Goal: Transaction & Acquisition: Purchase product/service

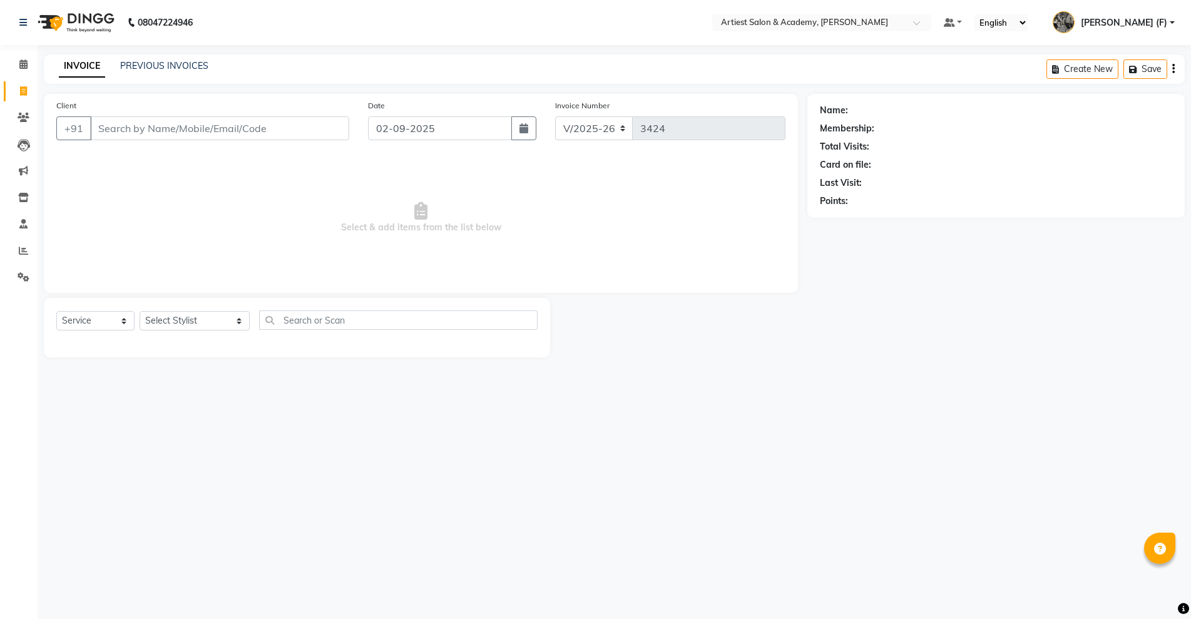
select select "5123"
select select "service"
click at [265, 129] on input "Client" at bounding box center [219, 128] width 259 height 24
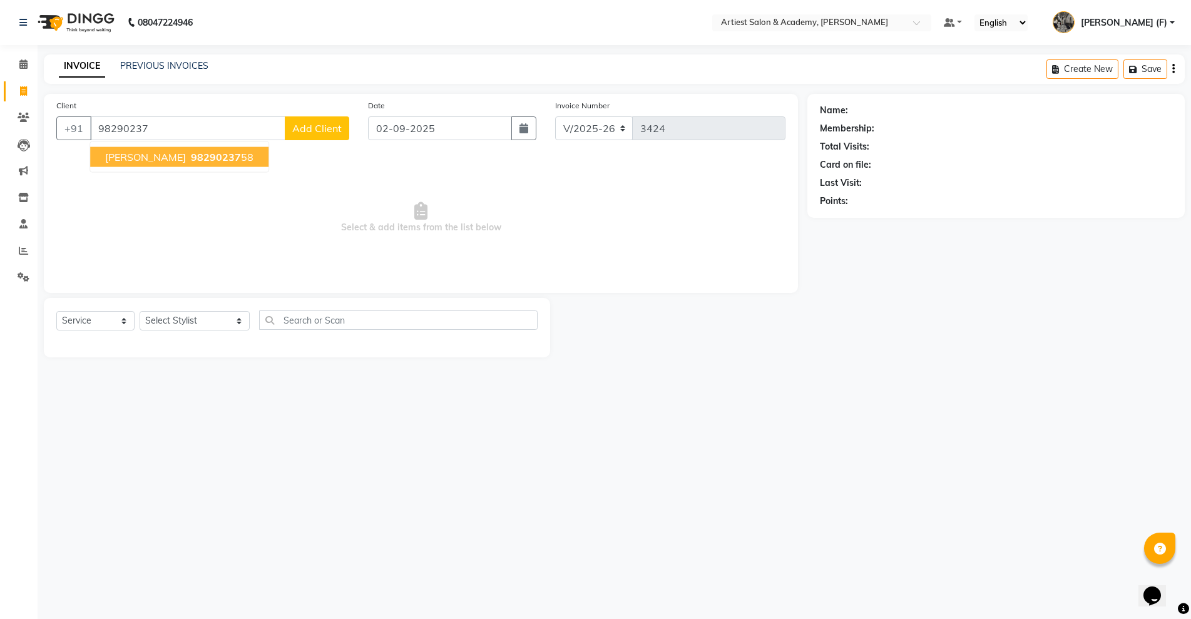
click at [163, 153] on span "[PERSON_NAME]" at bounding box center [145, 157] width 81 height 13
type input "9829023758"
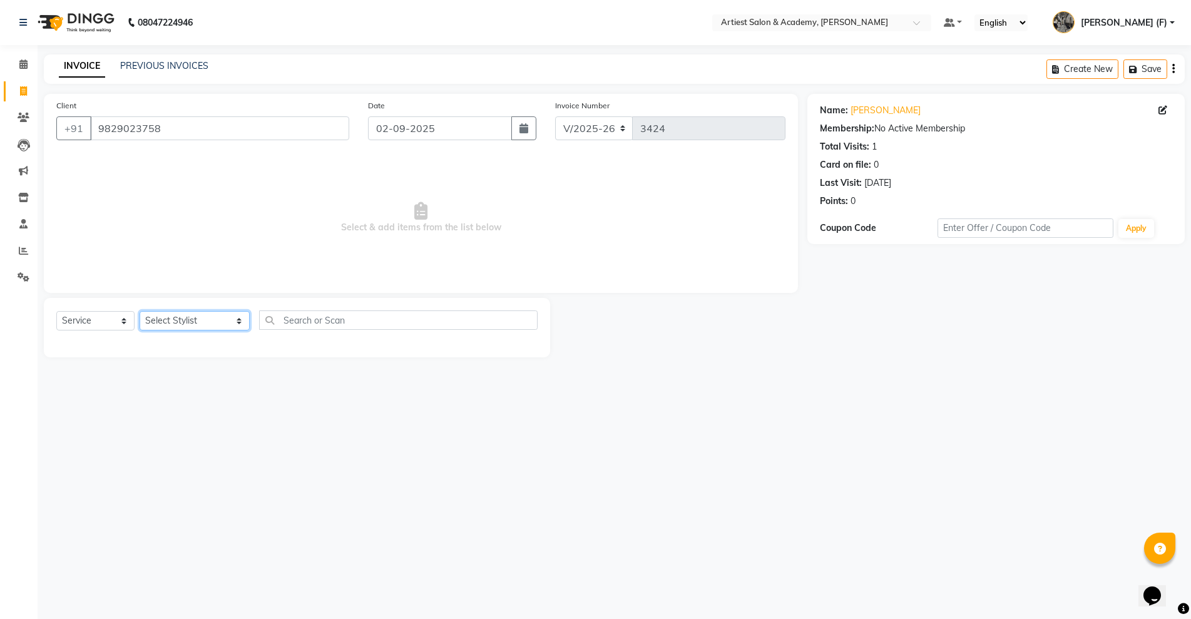
click at [156, 320] on select "Select Stylist [PERSON_NAME] (M) [PERSON_NAME] (F) [PERSON_NAME] [PERSON_NAME] …" at bounding box center [195, 320] width 110 height 19
select select "33215"
click at [140, 311] on select "Select Stylist [PERSON_NAME] (M) [PERSON_NAME] (F) [PERSON_NAME] [PERSON_NAME] …" at bounding box center [195, 320] width 110 height 19
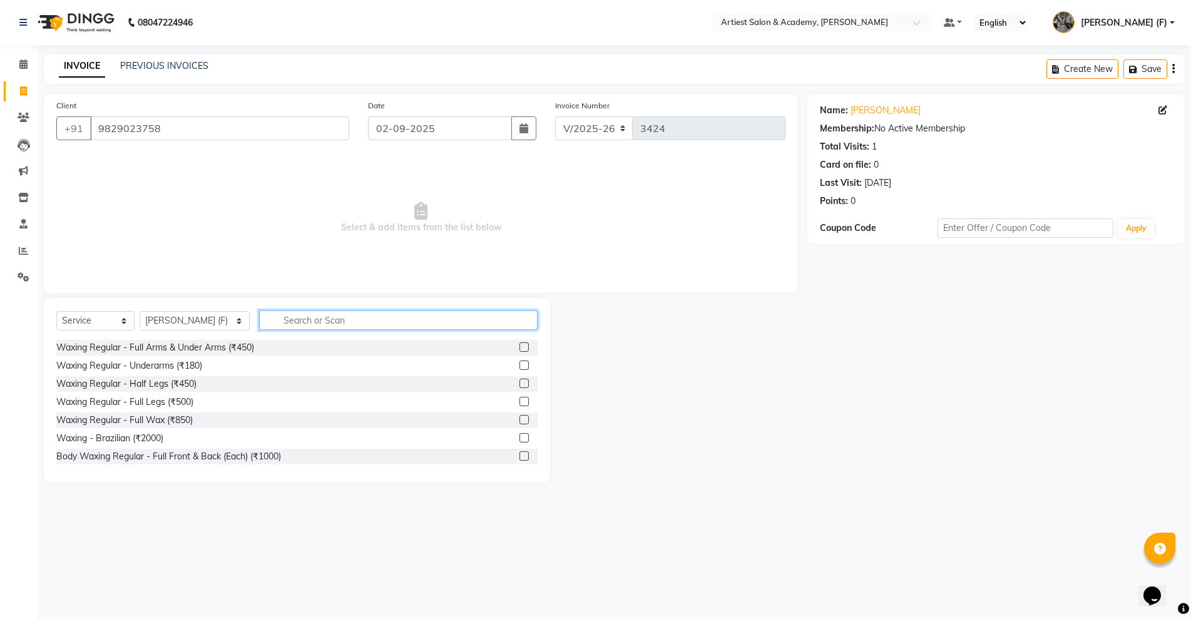
click at [289, 326] on input "text" at bounding box center [398, 319] width 278 height 19
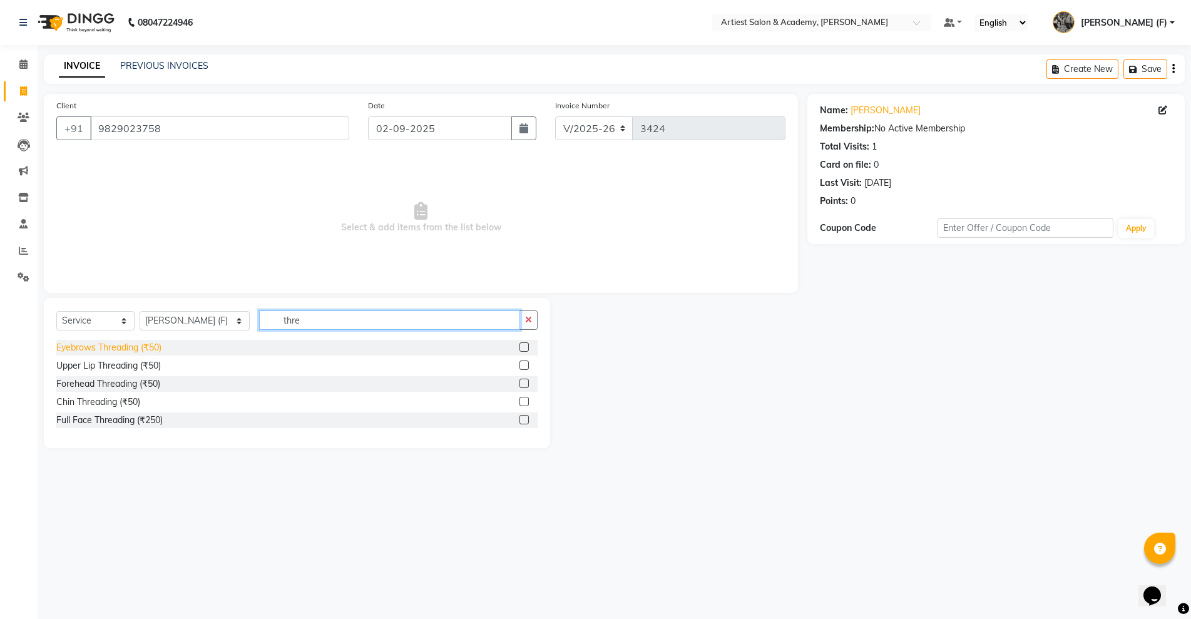
type input "thre"
click at [111, 354] on div "Eyebrows Threading (₹50)" at bounding box center [108, 347] width 105 height 13
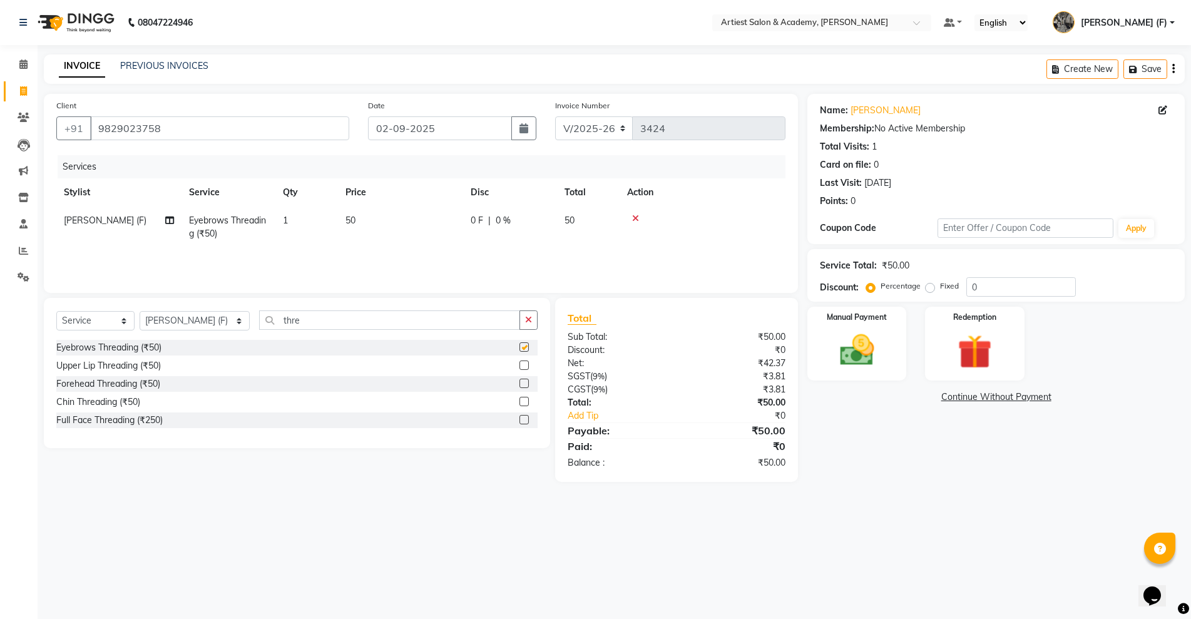
checkbox input "false"
drag, startPoint x: 331, startPoint y: 317, endPoint x: 1, endPoint y: 389, distance: 337.5
click at [0, 387] on app-home "08047224946 Select Location × Artiest Salon & Academy, Subhash Marg Default Pan…" at bounding box center [595, 250] width 1191 height 501
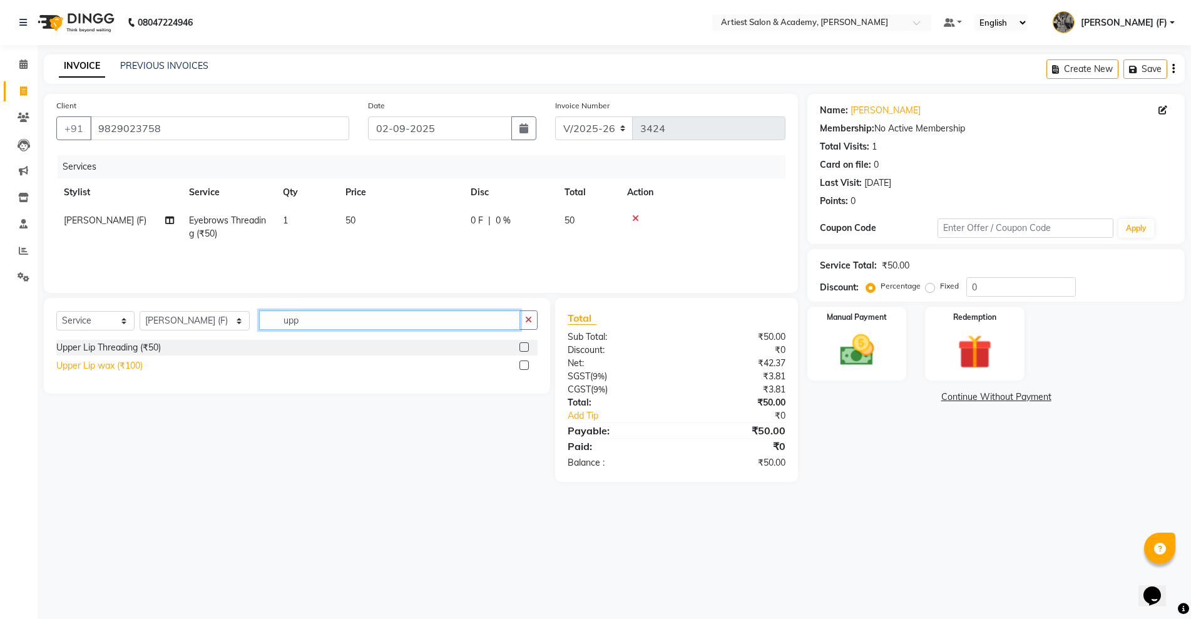
type input "upp"
click at [111, 371] on div "Upper Lip wax (₹100)" at bounding box center [99, 365] width 86 height 13
checkbox input "false"
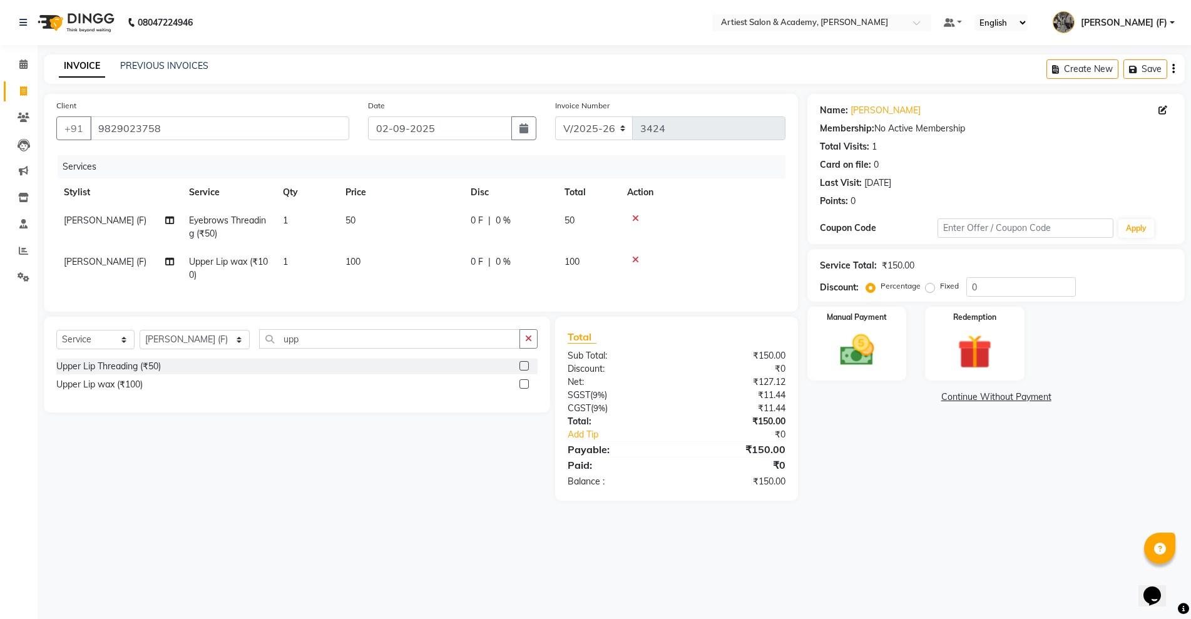
drag, startPoint x: 886, startPoint y: 344, endPoint x: 952, endPoint y: 383, distance: 76.6
click at [886, 344] on div "Manual Payment" at bounding box center [856, 344] width 99 height 74
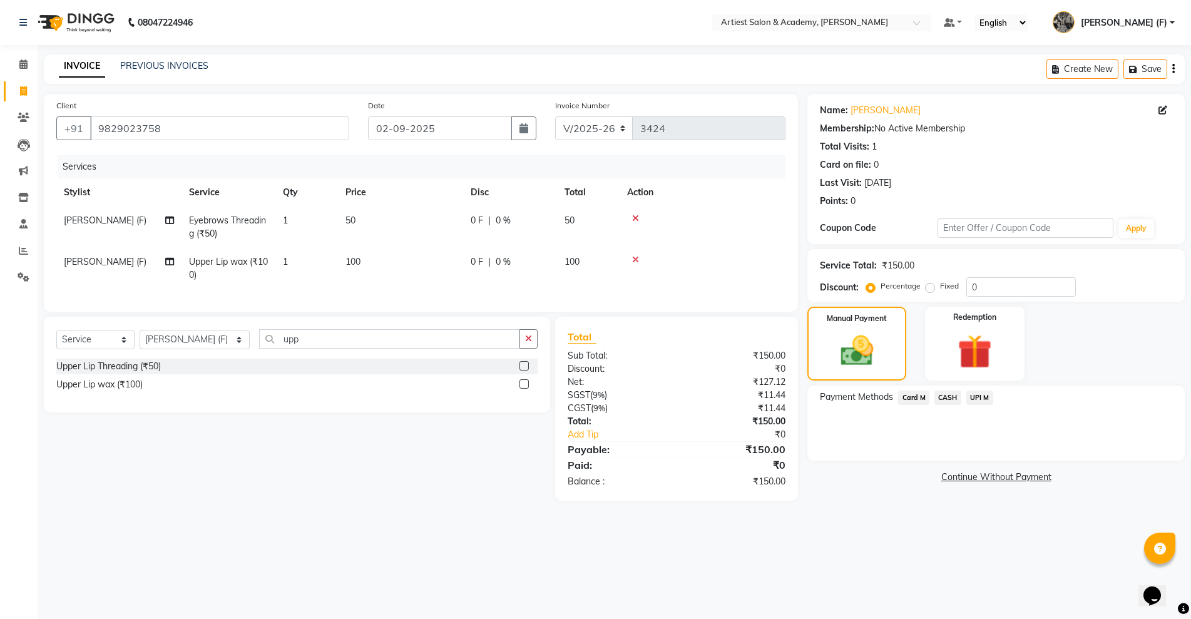
click at [944, 399] on span "CASH" at bounding box center [947, 398] width 27 height 14
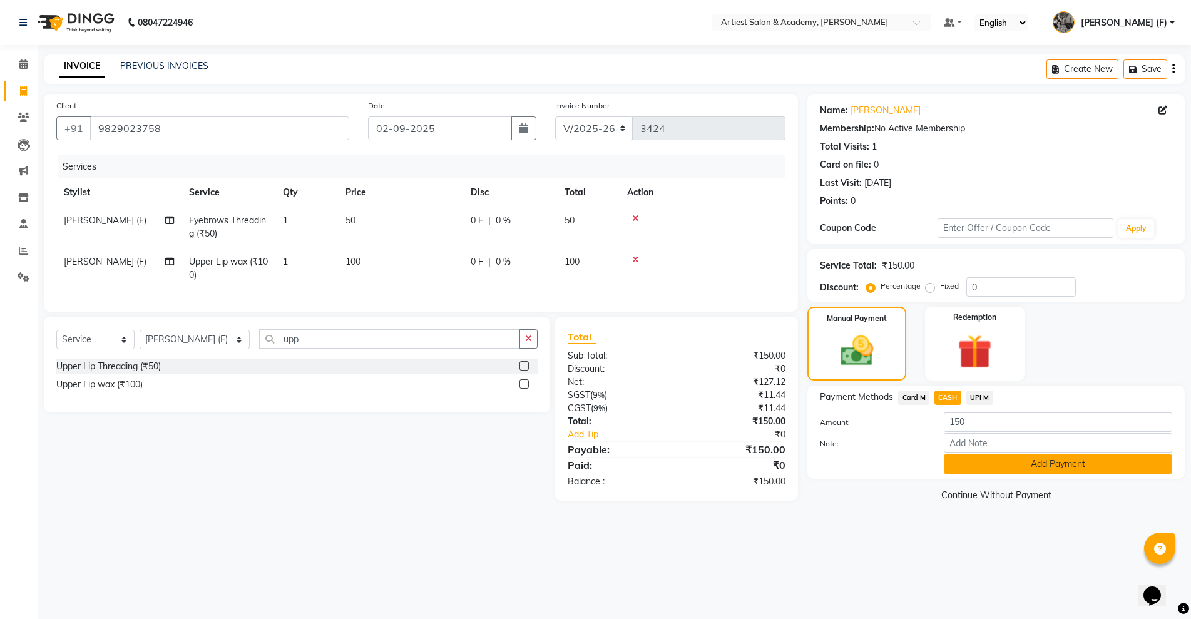
click at [1016, 463] on button "Add Payment" at bounding box center [1058, 463] width 228 height 19
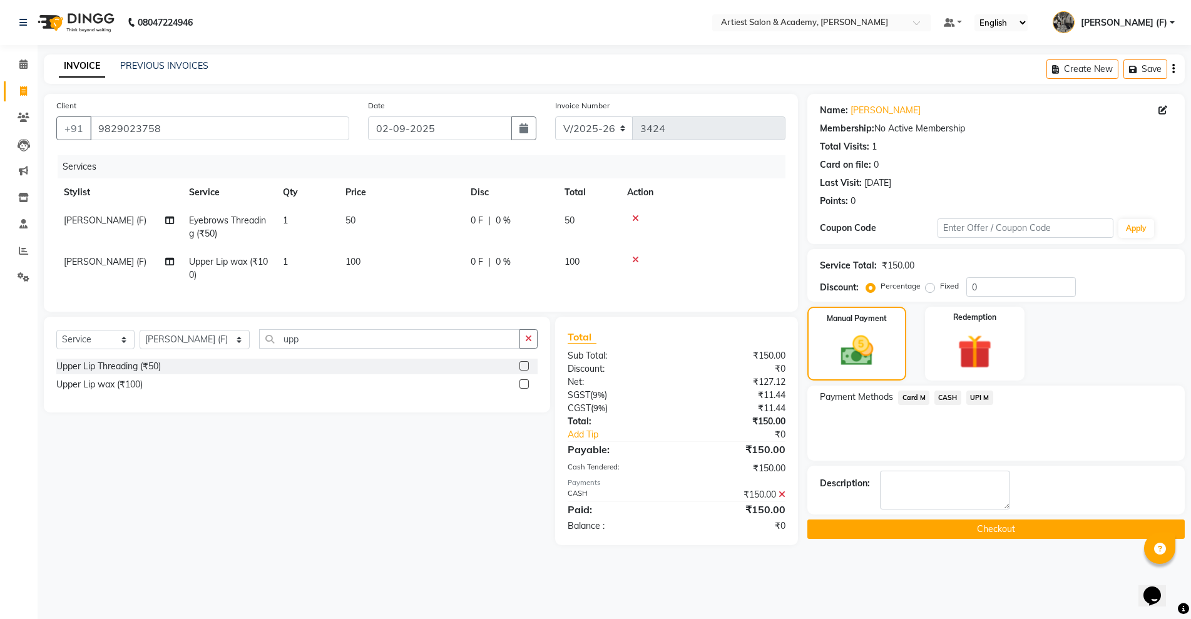
click at [1018, 525] on button "Checkout" at bounding box center [995, 528] width 377 height 19
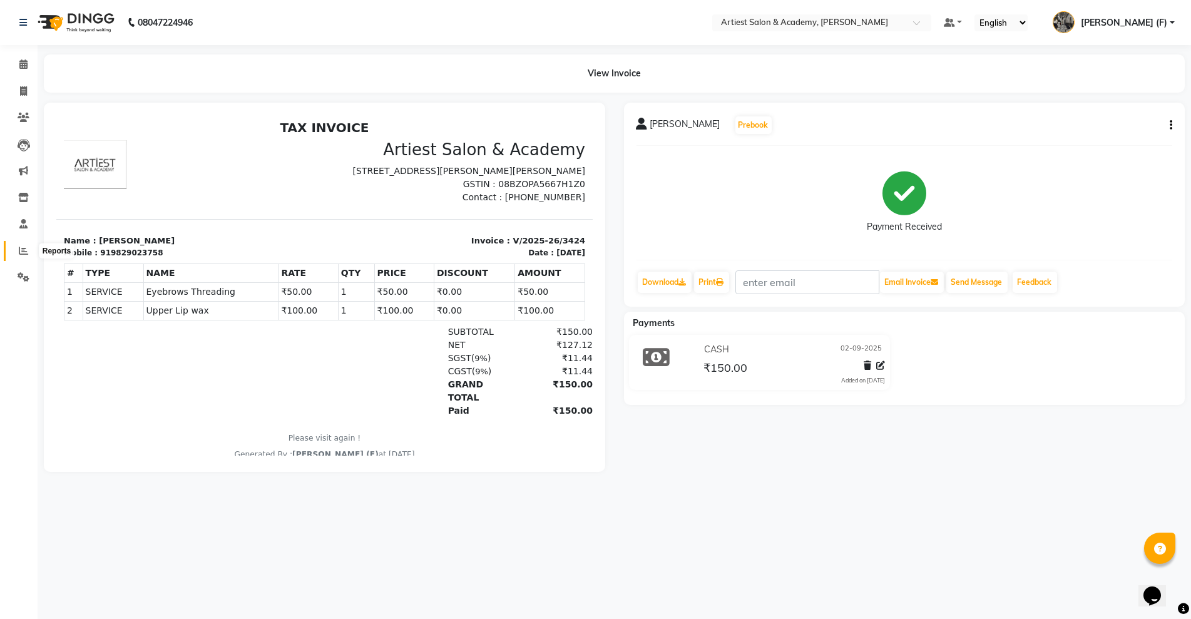
click at [23, 252] on icon at bounding box center [23, 250] width 9 height 9
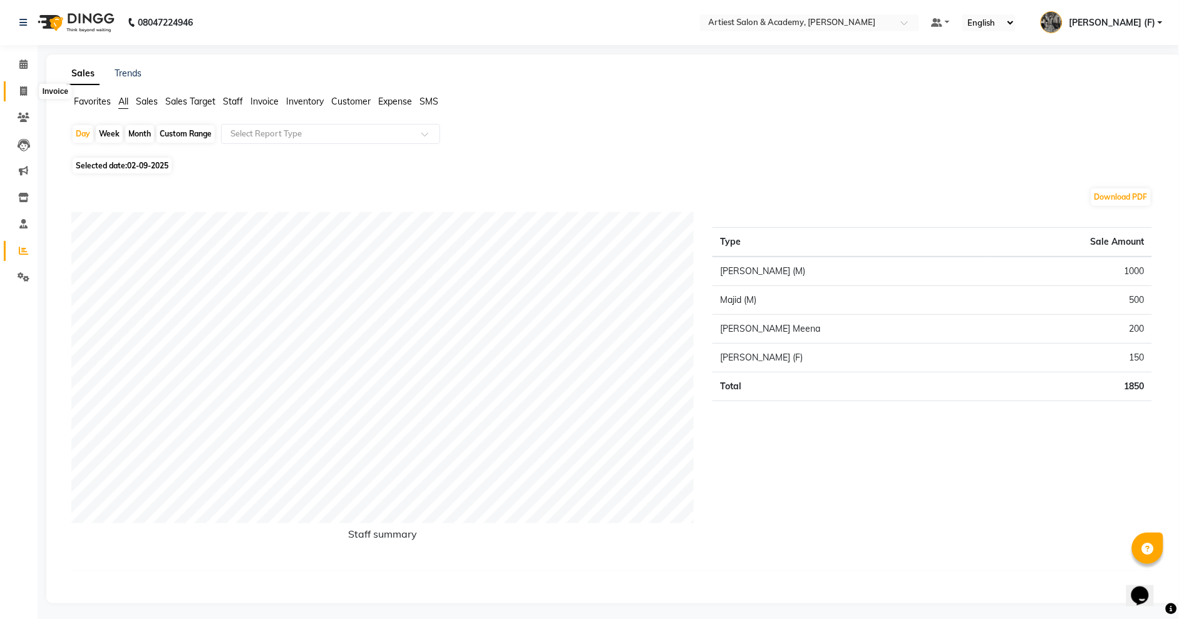
click at [18, 91] on span at bounding box center [24, 91] width 22 height 14
select select "service"
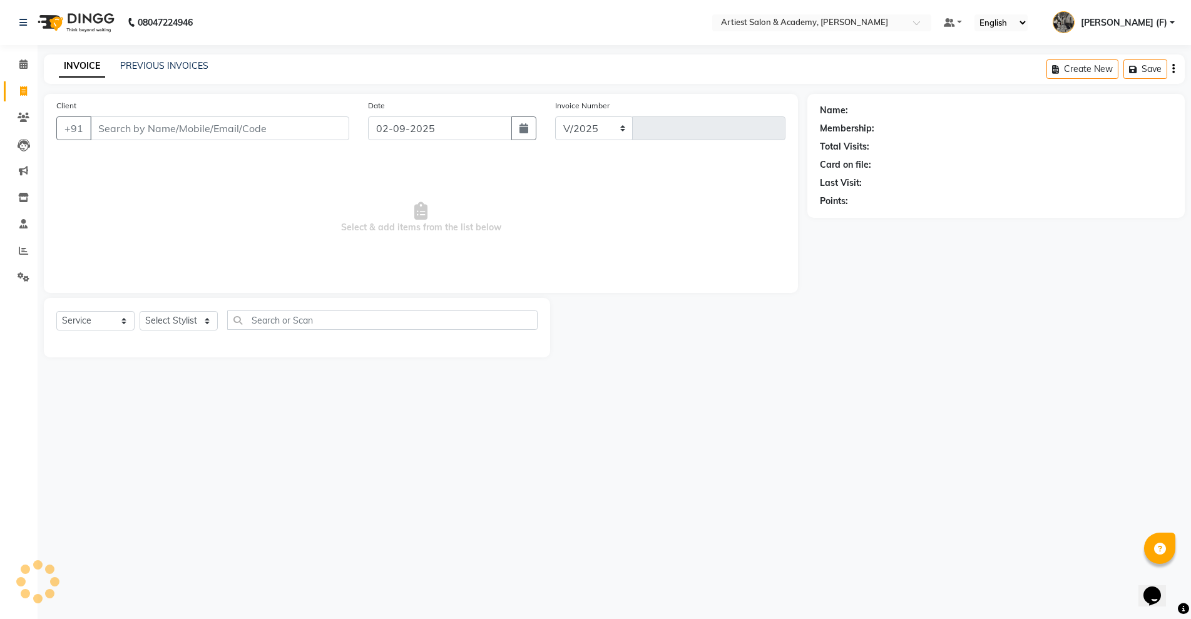
select select "5123"
type input "3425"
click at [146, 61] on link "PREVIOUS INVOICES" at bounding box center [164, 65] width 88 height 11
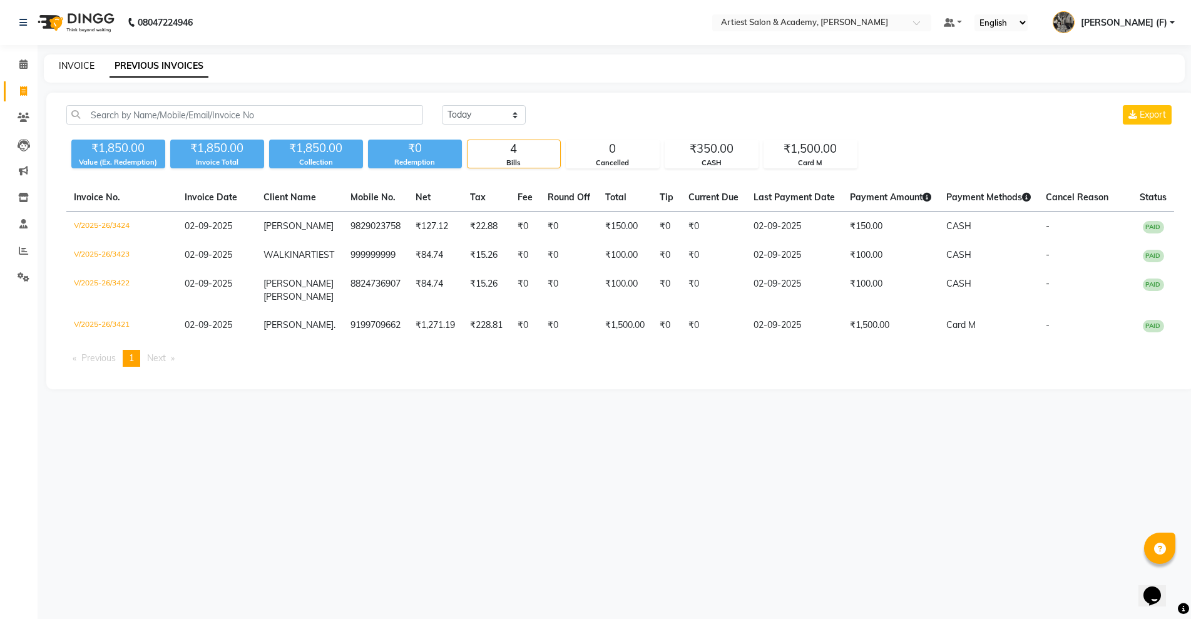
click at [71, 63] on link "INVOICE" at bounding box center [77, 65] width 36 height 11
select select "5123"
select select "service"
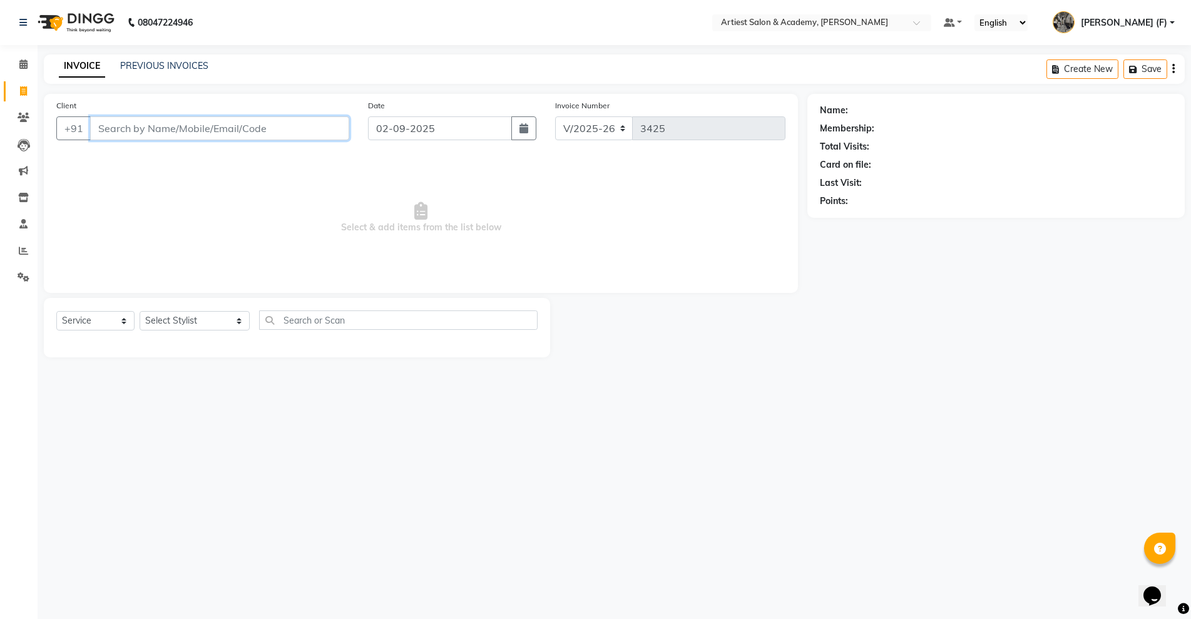
click at [174, 134] on input "Client" at bounding box center [219, 128] width 259 height 24
click at [250, 133] on input "Client" at bounding box center [219, 128] width 259 height 24
type input "7021247472"
click at [310, 132] on span "Add Client" at bounding box center [316, 128] width 49 height 13
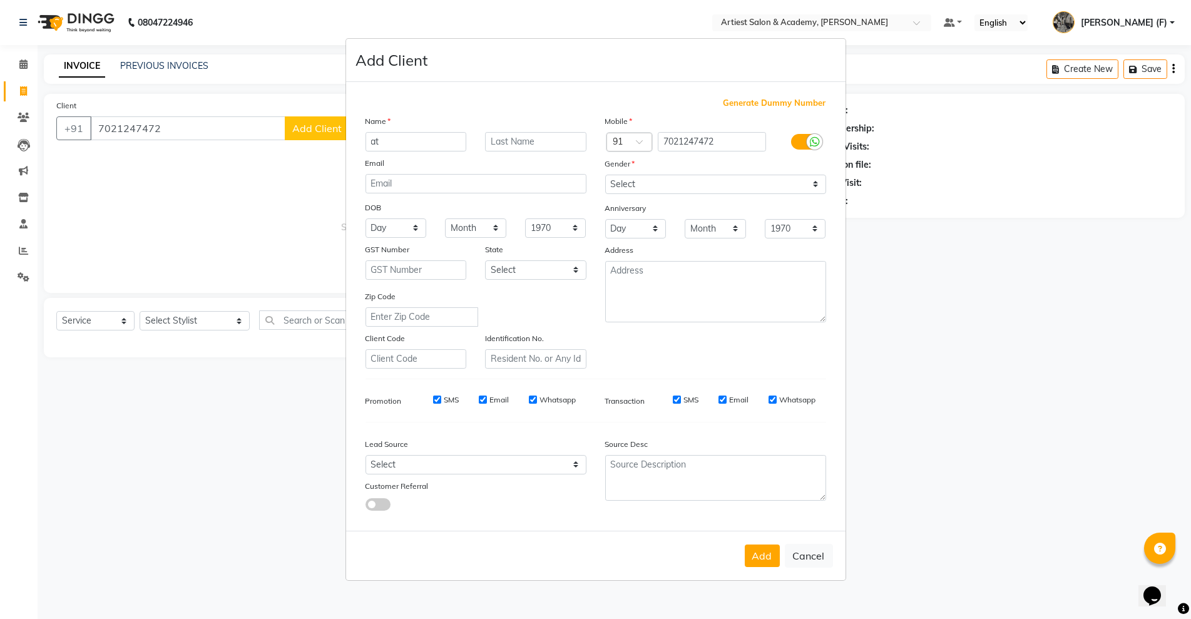
type input "a"
type input "[PERSON_NAME]"
click at [645, 182] on select "Select [DEMOGRAPHIC_DATA] [DEMOGRAPHIC_DATA] Other Prefer Not To Say" at bounding box center [715, 184] width 221 height 19
click at [605, 175] on select "Select [DEMOGRAPHIC_DATA] [DEMOGRAPHIC_DATA] Other Prefer Not To Say" at bounding box center [715, 184] width 221 height 19
click at [646, 166] on div "Gender" at bounding box center [716, 166] width 240 height 18
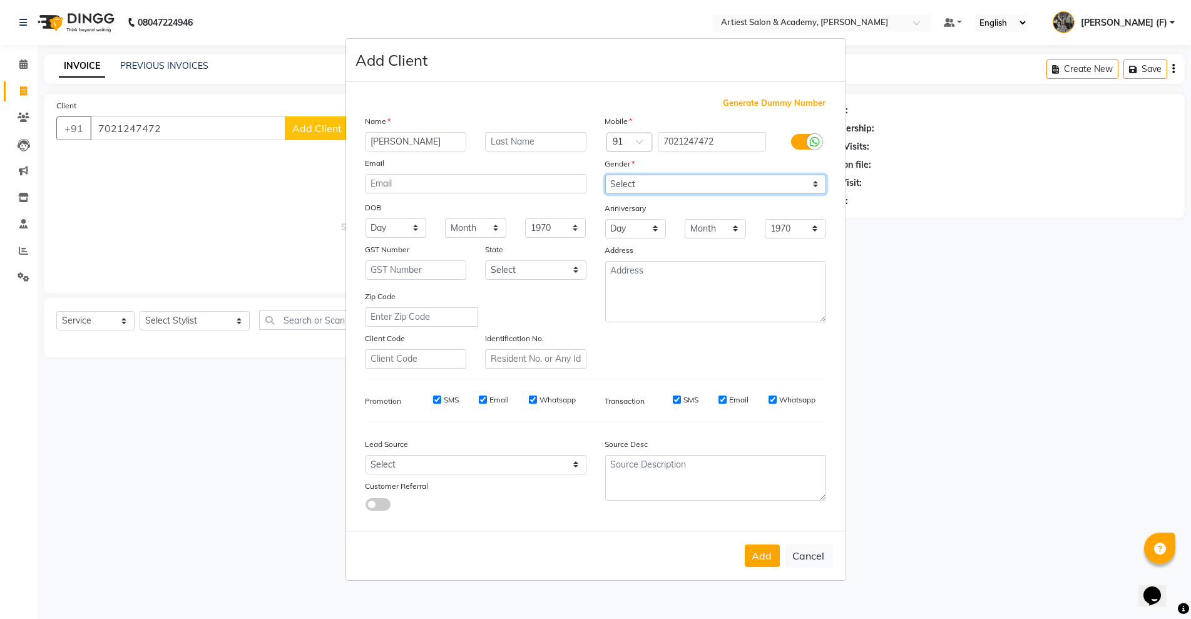
drag, startPoint x: 647, startPoint y: 179, endPoint x: 650, endPoint y: 192, distance: 13.5
click at [647, 180] on select "Select [DEMOGRAPHIC_DATA] [DEMOGRAPHIC_DATA] Other Prefer Not To Say" at bounding box center [715, 184] width 221 height 19
select select "[DEMOGRAPHIC_DATA]"
click at [605, 175] on select "Select [DEMOGRAPHIC_DATA] [DEMOGRAPHIC_DATA] Other Prefer Not To Say" at bounding box center [715, 184] width 221 height 19
click at [754, 564] on button "Add" at bounding box center [762, 556] width 35 height 23
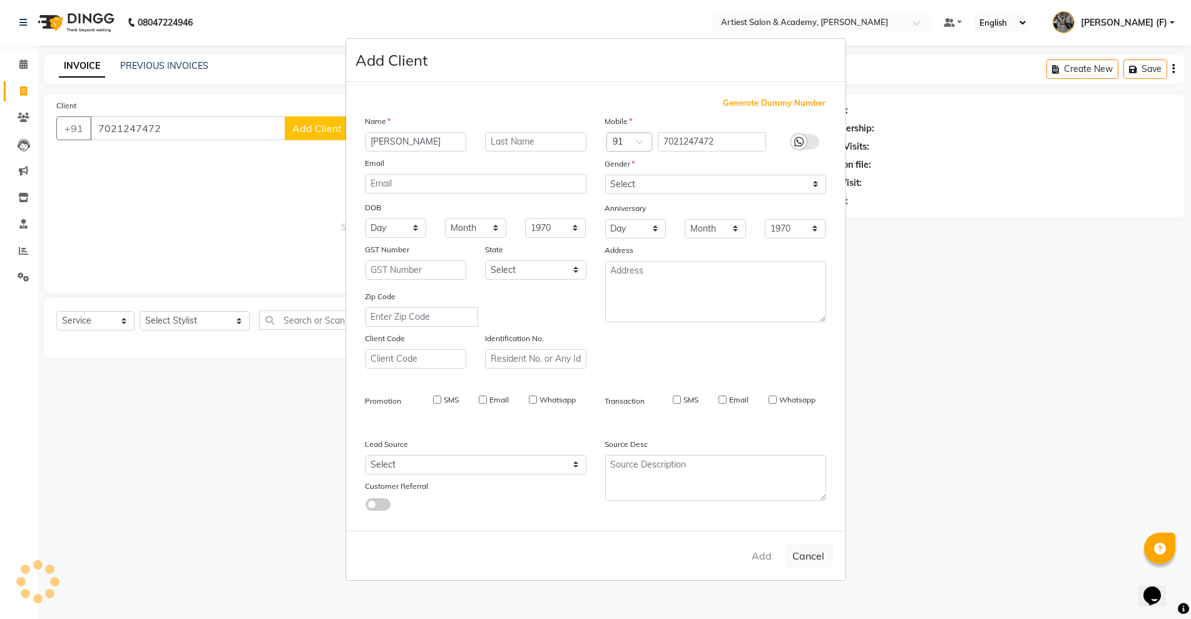
select select
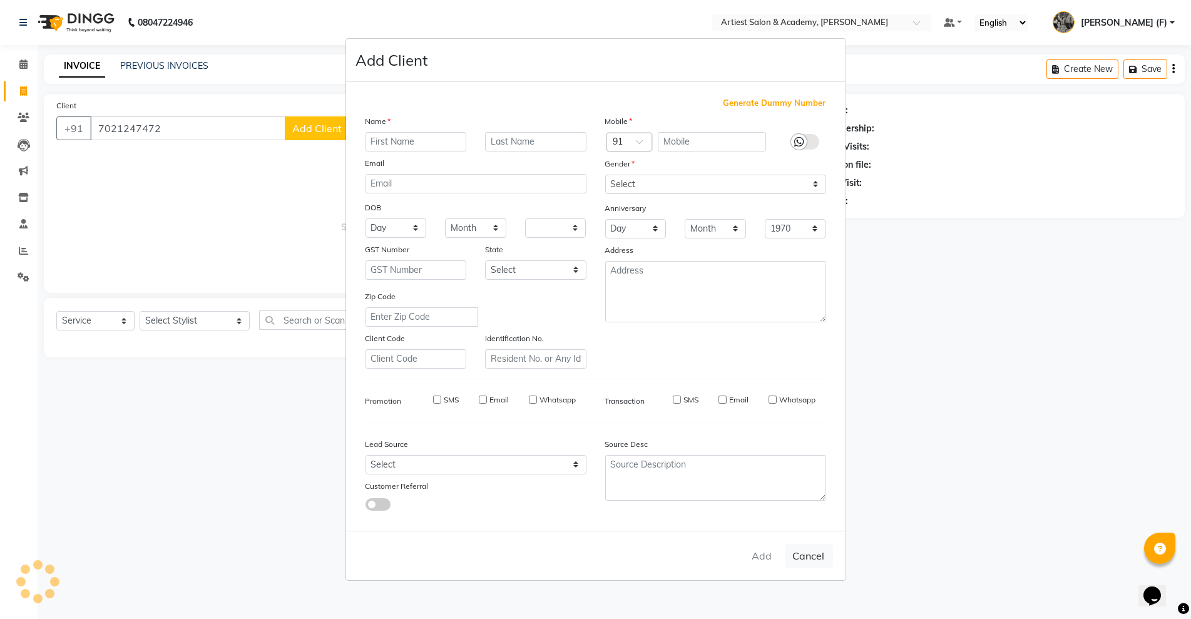
select select
checkbox input "false"
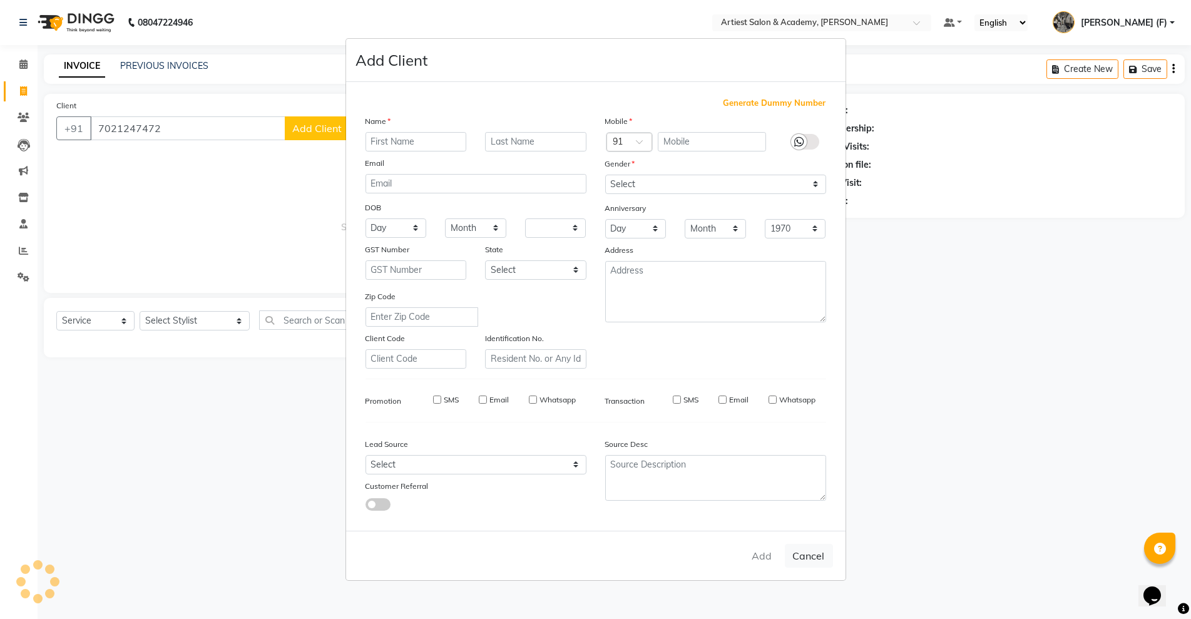
checkbox input "false"
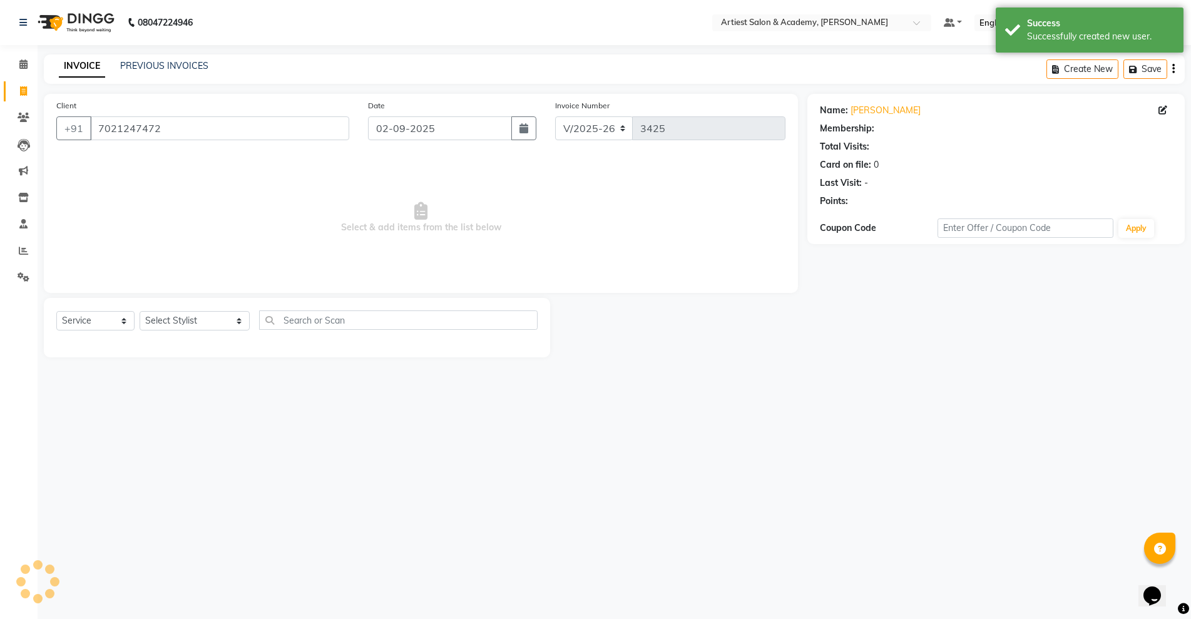
click at [188, 334] on div "Select Service Product Membership Package Voucher Prepaid Gift Card Select Styl…" at bounding box center [296, 324] width 481 height 29
click at [188, 324] on select "Select Stylist [PERSON_NAME] (M) [PERSON_NAME] (F) [PERSON_NAME] [PERSON_NAME] …" at bounding box center [195, 320] width 110 height 19
click at [140, 311] on select "Select Stylist [PERSON_NAME] (M) [PERSON_NAME] (F) [PERSON_NAME] [PERSON_NAME] …" at bounding box center [195, 320] width 110 height 19
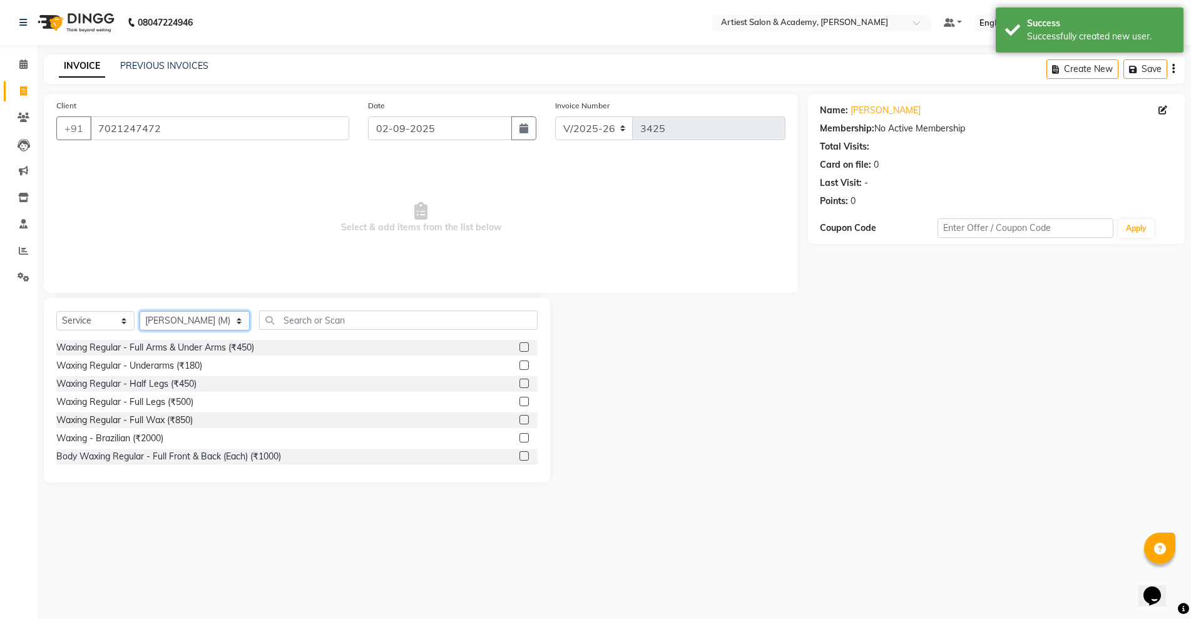
click at [182, 328] on select "Select Stylist [PERSON_NAME] (M) [PERSON_NAME] (F) [PERSON_NAME] [PERSON_NAME] …" at bounding box center [195, 320] width 110 height 19
click at [140, 311] on select "Select Stylist [PERSON_NAME] (M) [PERSON_NAME] (F) [PERSON_NAME] [PERSON_NAME] …" at bounding box center [195, 320] width 110 height 19
click at [178, 312] on select "Select Stylist [PERSON_NAME] (M) [PERSON_NAME] (F) [PERSON_NAME] [PERSON_NAME] …" at bounding box center [195, 320] width 110 height 19
select select "64849"
click at [140, 311] on select "Select Stylist [PERSON_NAME] (M) [PERSON_NAME] (F) [PERSON_NAME] [PERSON_NAME] …" at bounding box center [195, 320] width 110 height 19
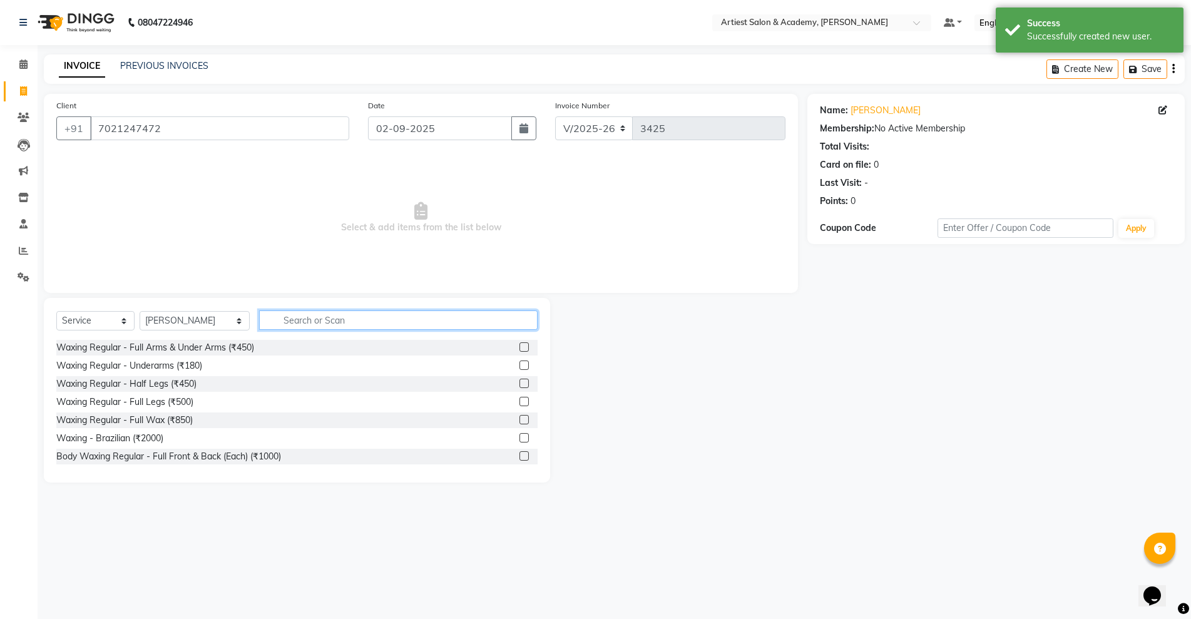
click at [305, 319] on input "text" at bounding box center [398, 319] width 278 height 19
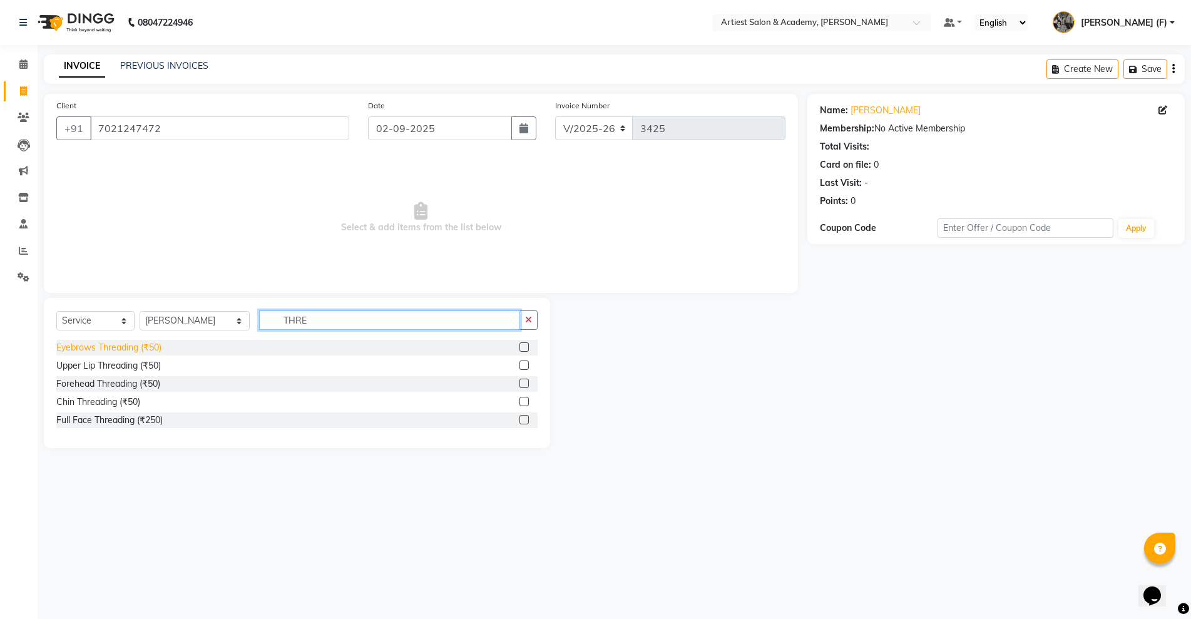
type input "THRE"
click at [111, 350] on div "Eyebrows Threading (₹50)" at bounding box center [108, 347] width 105 height 13
checkbox input "false"
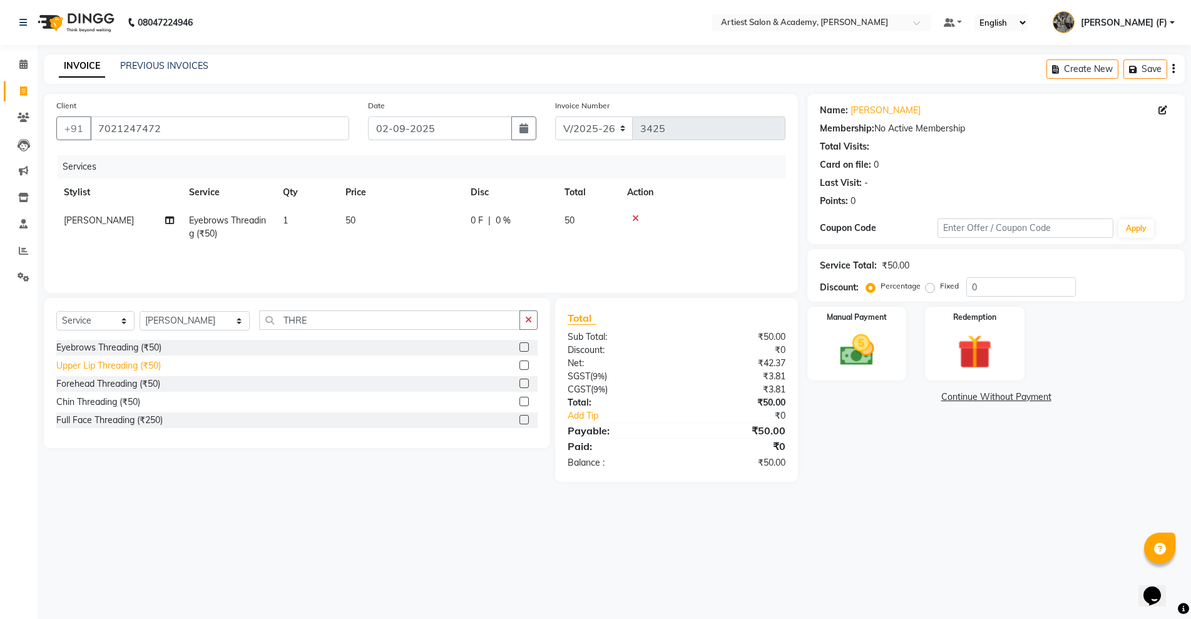
click at [110, 361] on div "Upper Lip Threading (₹50)" at bounding box center [108, 365] width 105 height 13
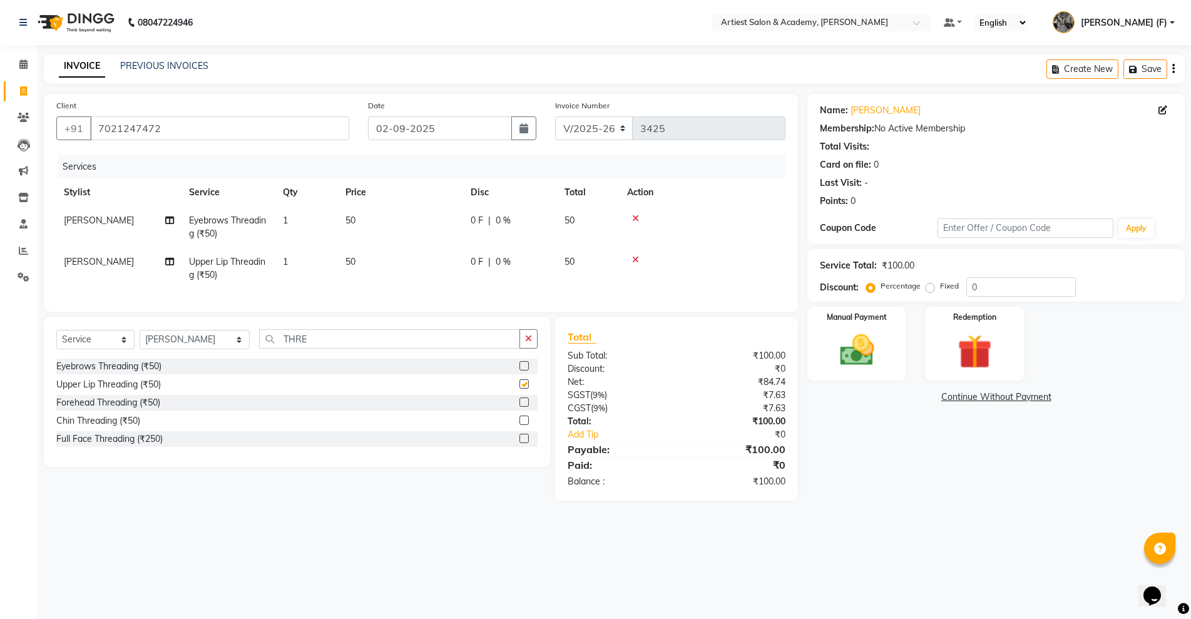
checkbox input "false"
click at [110, 409] on div "Forehead Threading (₹50)" at bounding box center [108, 402] width 104 height 13
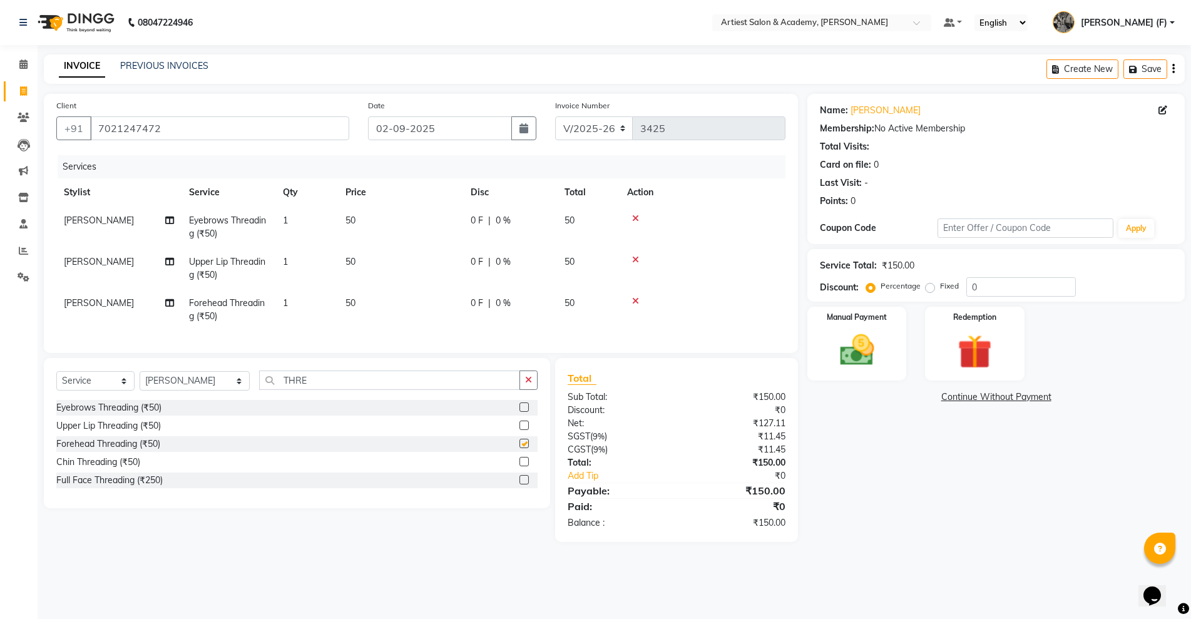
checkbox input "false"
drag, startPoint x: 315, startPoint y: 396, endPoint x: 187, endPoint y: 401, distance: 129.1
click at [187, 400] on div "Select Service Product Membership Package Voucher Prepaid Gift Card Select Styl…" at bounding box center [296, 385] width 481 height 29
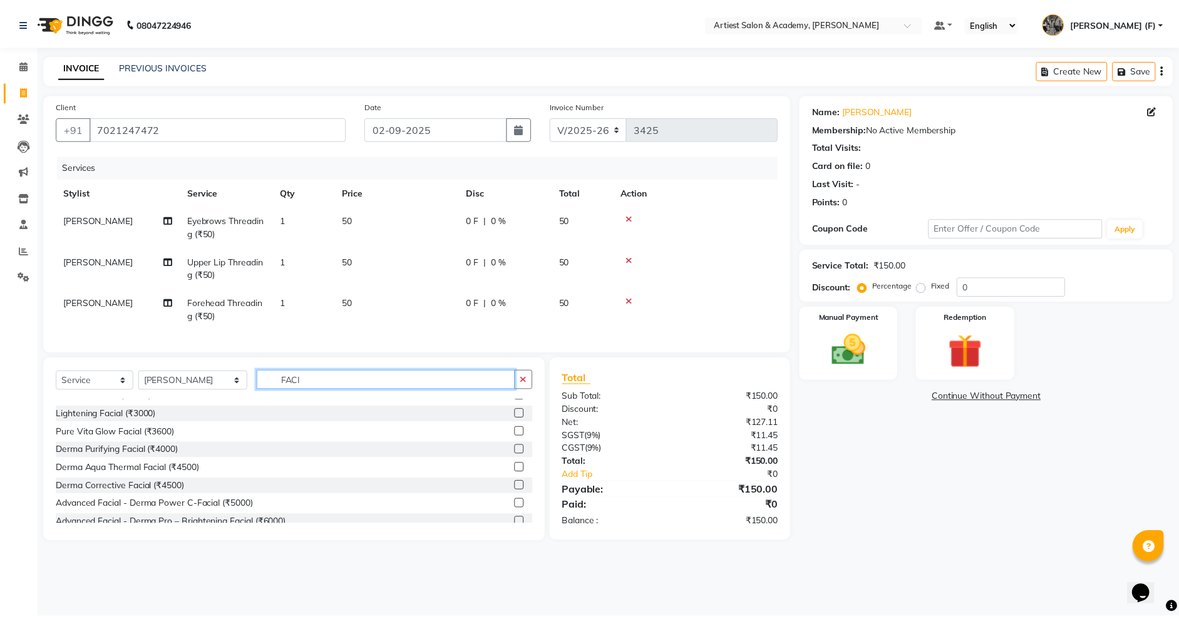
scroll to position [56, 0]
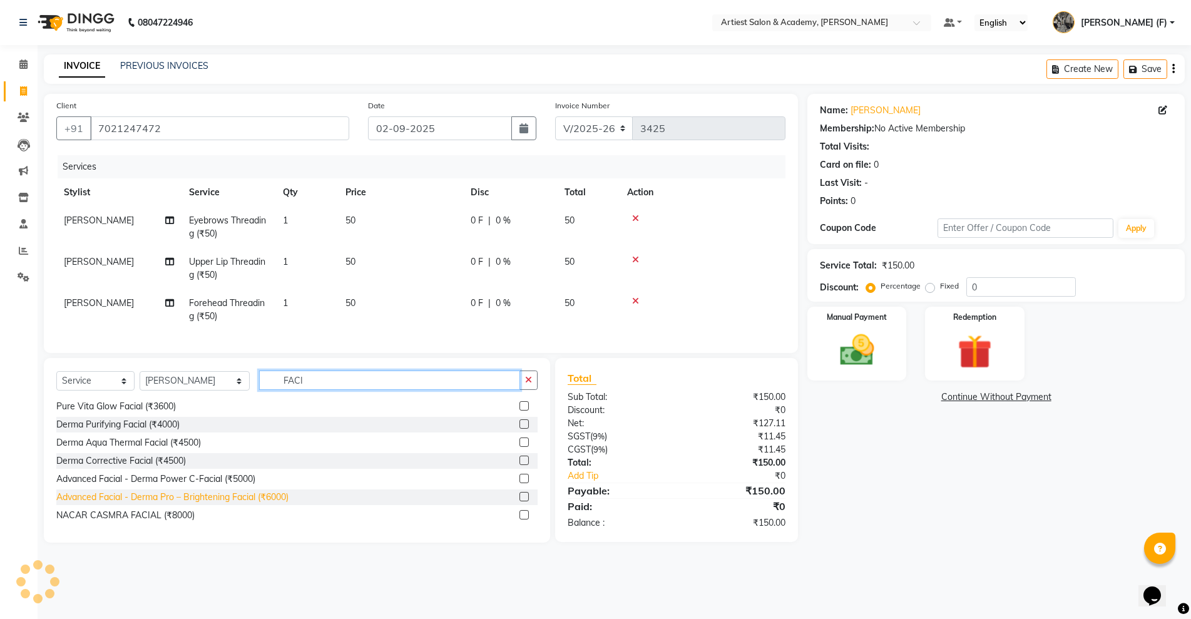
type input "FACI"
click at [253, 504] on div "Advanced Facial - Derma Pro – Brightening Facial (₹6000)" at bounding box center [172, 497] width 232 height 13
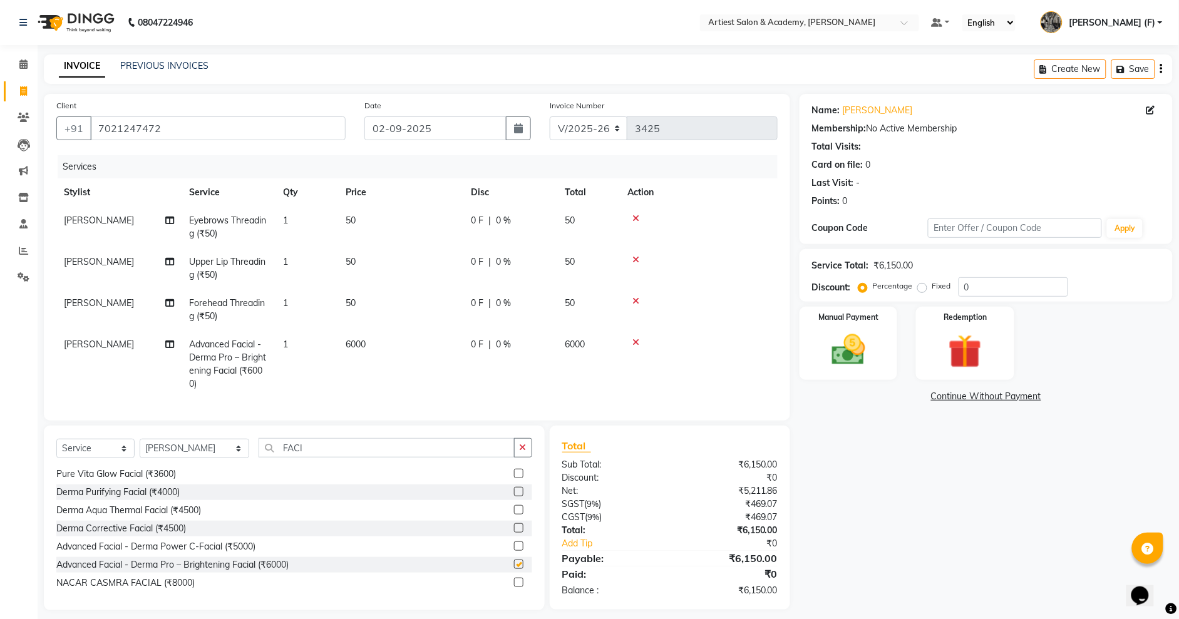
checkbox input "false"
click at [371, 340] on td "6000" at bounding box center [400, 364] width 125 height 68
select select "64849"
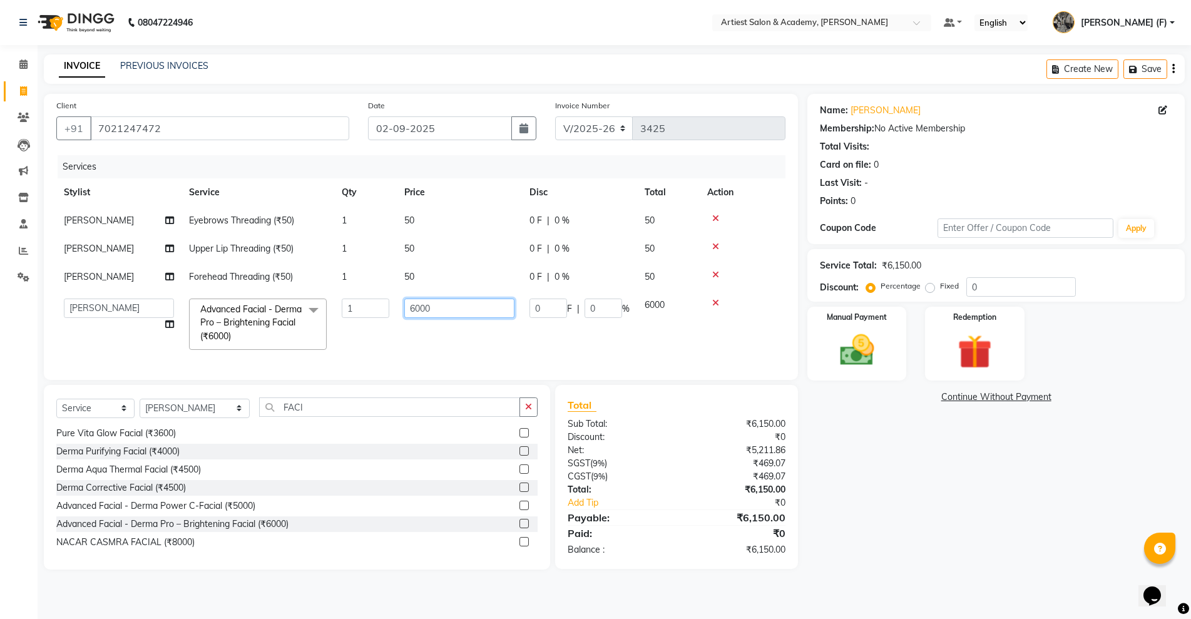
drag, startPoint x: 463, startPoint y: 303, endPoint x: 0, endPoint y: 352, distance: 465.8
click at [113, 332] on tr "ARJUN SAHU (M) [PERSON_NAME] (F) [PERSON_NAME] DRASHTI [PERSON_NAME] [PERSON_NA…" at bounding box center [420, 324] width 729 height 66
type input "7000"
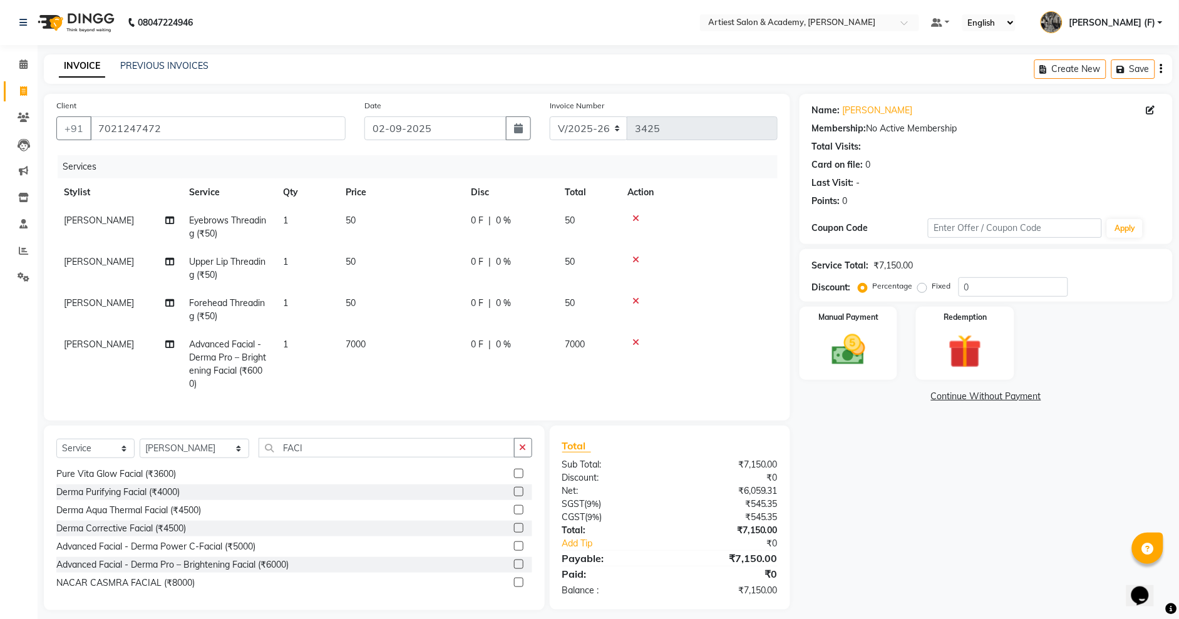
click at [870, 540] on div "Name: [PERSON_NAME] Membership: No Active Membership Total Visits: Card on file…" at bounding box center [990, 352] width 382 height 516
drag, startPoint x: 228, startPoint y: 469, endPoint x: 49, endPoint y: 480, distance: 179.4
click at [50, 479] on div "Select Service Product Membership Package Voucher Prepaid Gift Card Select Styl…" at bounding box center [294, 518] width 501 height 185
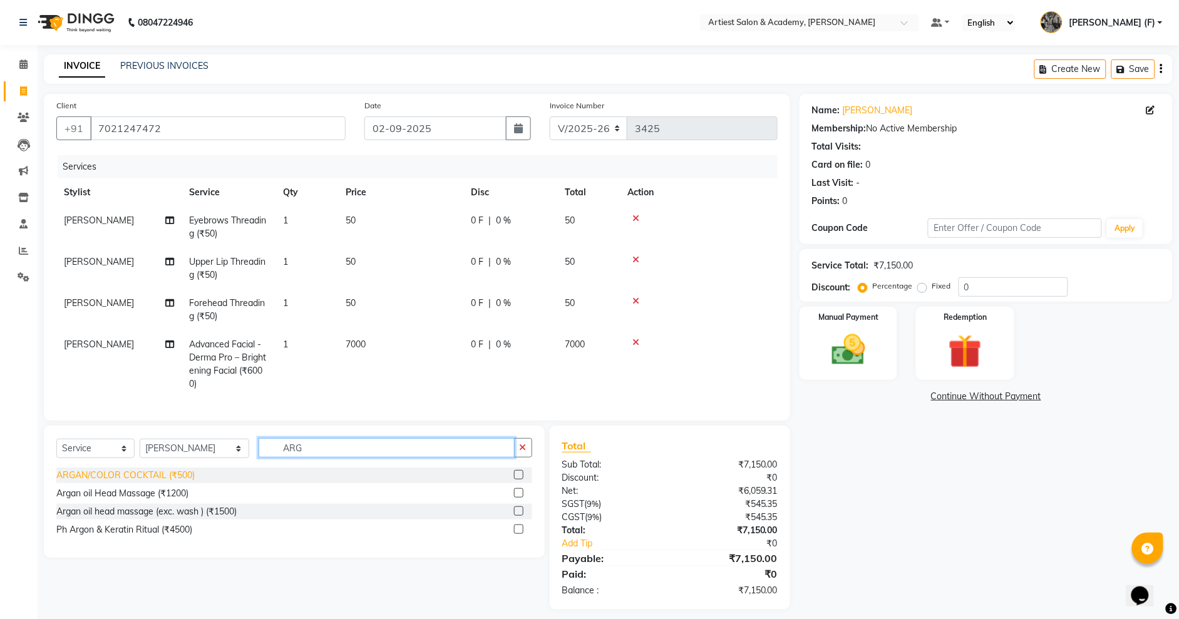
type input "ARG"
click at [158, 482] on div "ARGAN/COLOR COCKTAIL (₹500)" at bounding box center [125, 475] width 138 height 13
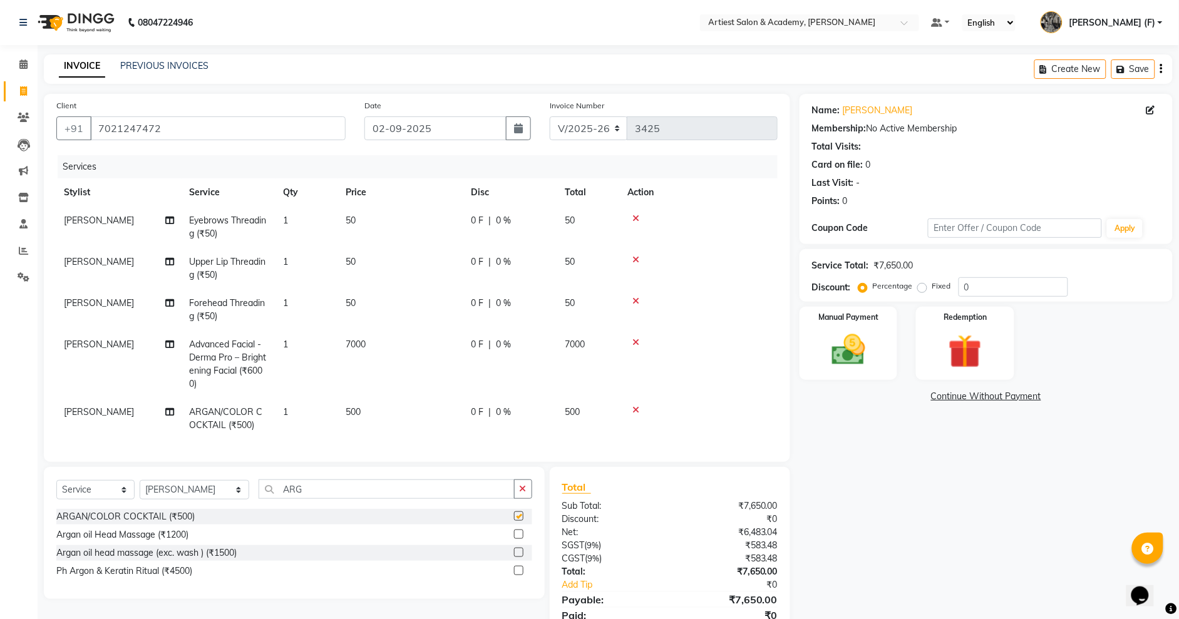
checkbox input "false"
click at [345, 407] on span "500" at bounding box center [352, 411] width 15 height 11
select select "64849"
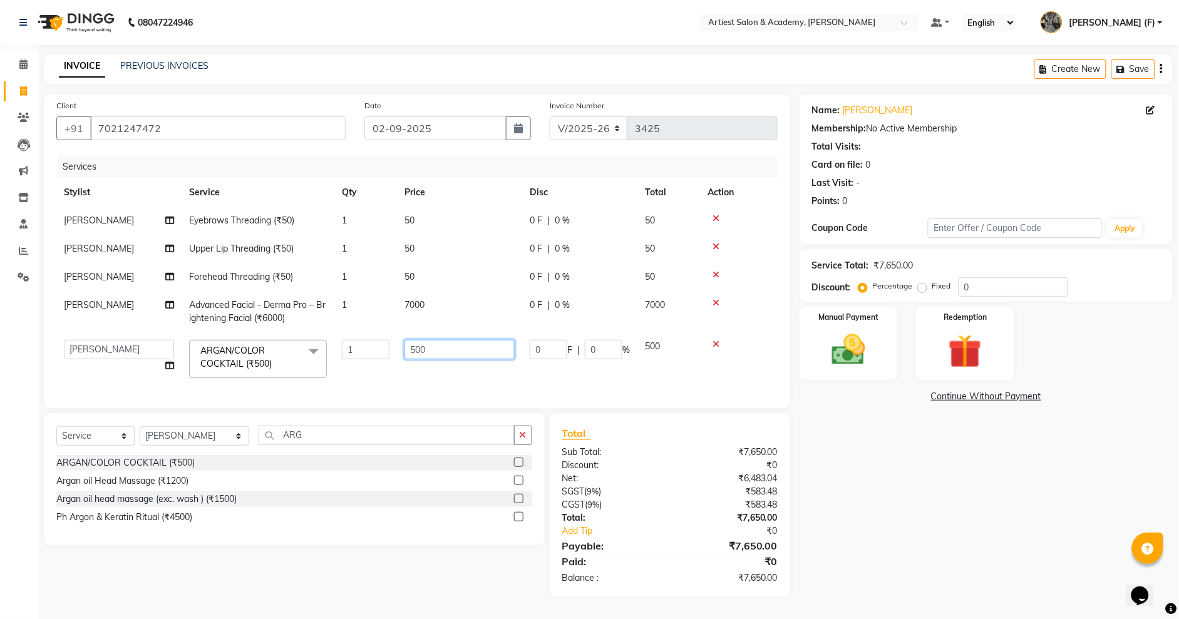
drag, startPoint x: 451, startPoint y: 342, endPoint x: 109, endPoint y: 392, distance: 345.3
click at [136, 390] on div "Services Stylist Service Qty Price Disc Total Action [PERSON_NAME] Eyebrows Thr…" at bounding box center [416, 275] width 721 height 240
type input "1000"
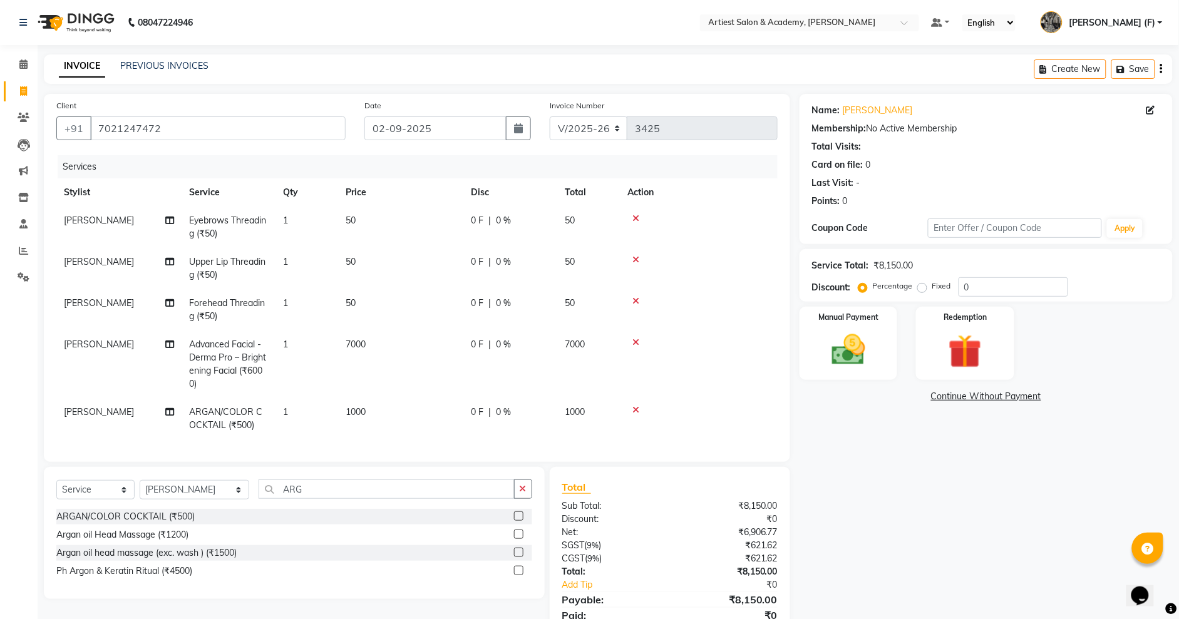
click at [223, 561] on div "Select Service Product Membership Package Voucher Prepaid Gift Card Select Styl…" at bounding box center [289, 559] width 510 height 184
drag, startPoint x: 294, startPoint y: 493, endPoint x: 143, endPoint y: 519, distance: 153.1
click at [147, 509] on div "Select Service Product Membership Package Voucher Prepaid Gift Card Select Styl…" at bounding box center [294, 493] width 476 height 29
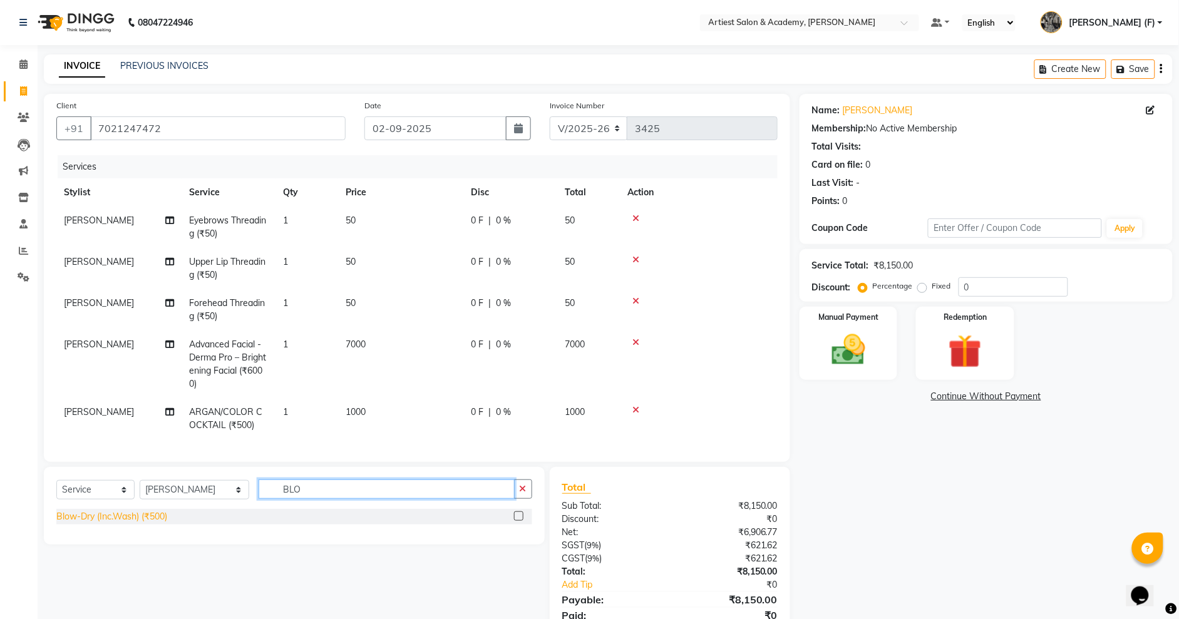
type input "BLO"
drag, startPoint x: 118, startPoint y: 526, endPoint x: 143, endPoint y: 548, distance: 33.7
click at [118, 523] on div "Blow-Dry (Inc.Wash) (₹500)" at bounding box center [111, 516] width 111 height 13
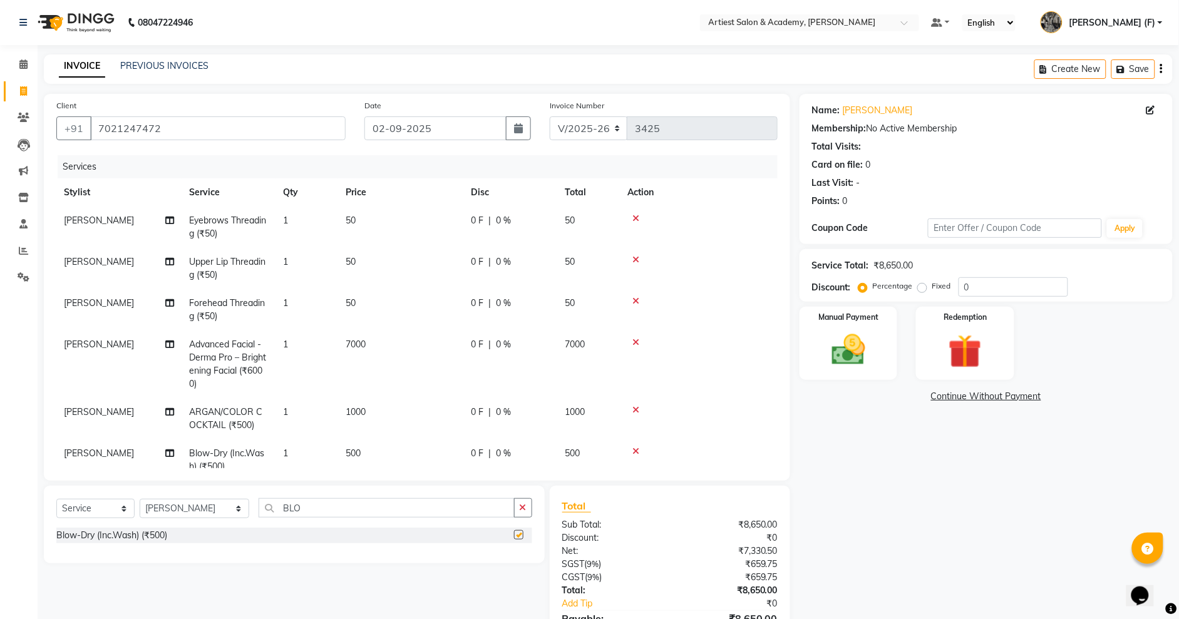
checkbox input "false"
click at [816, 528] on div "Name: [PERSON_NAME] Membership: No Active Membership Total Visits: Card on file…" at bounding box center [990, 382] width 382 height 576
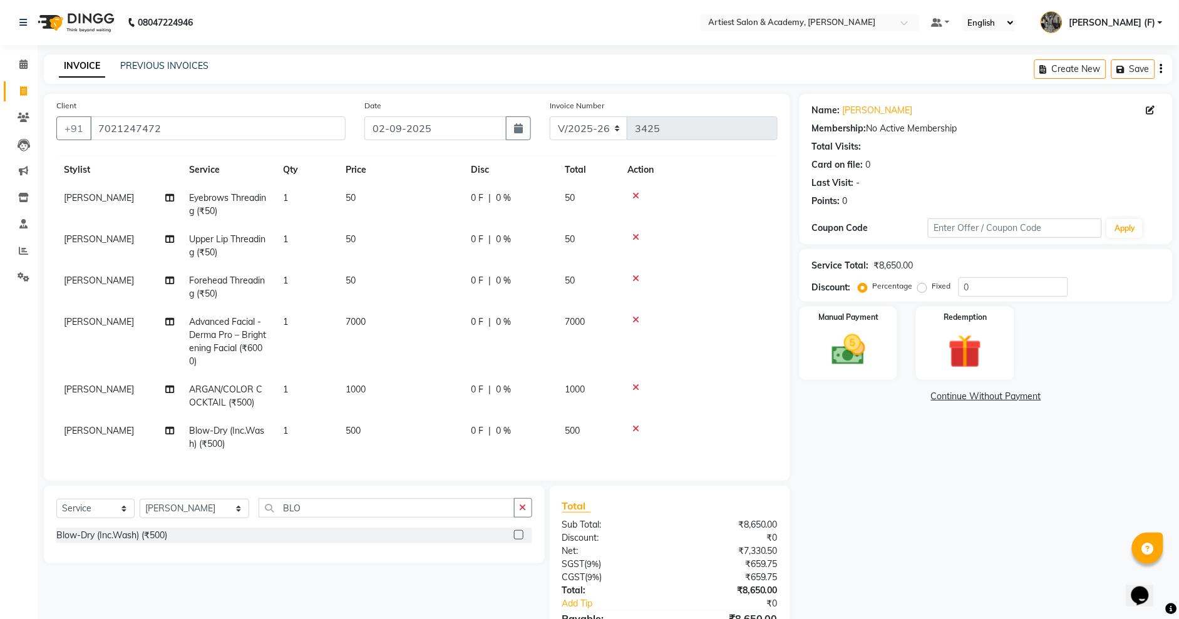
scroll to position [34, 0]
click at [927, 519] on div "Name: [PERSON_NAME] Membership: No Active Membership Total Visits: Card on file…" at bounding box center [990, 382] width 382 height 576
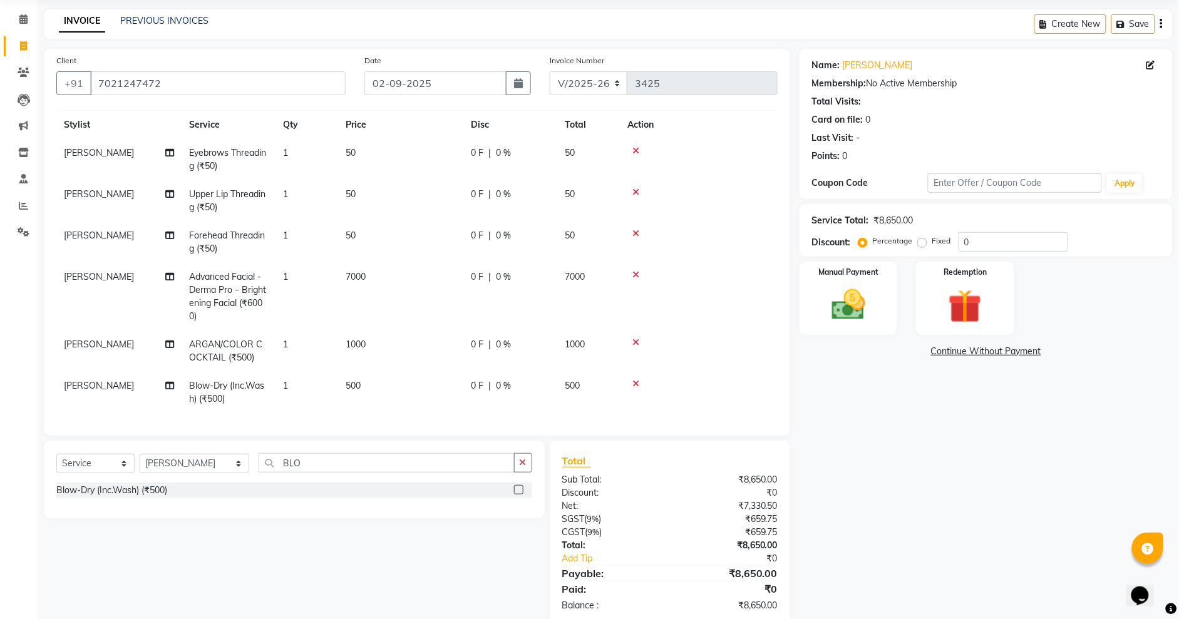
scroll to position [69, 0]
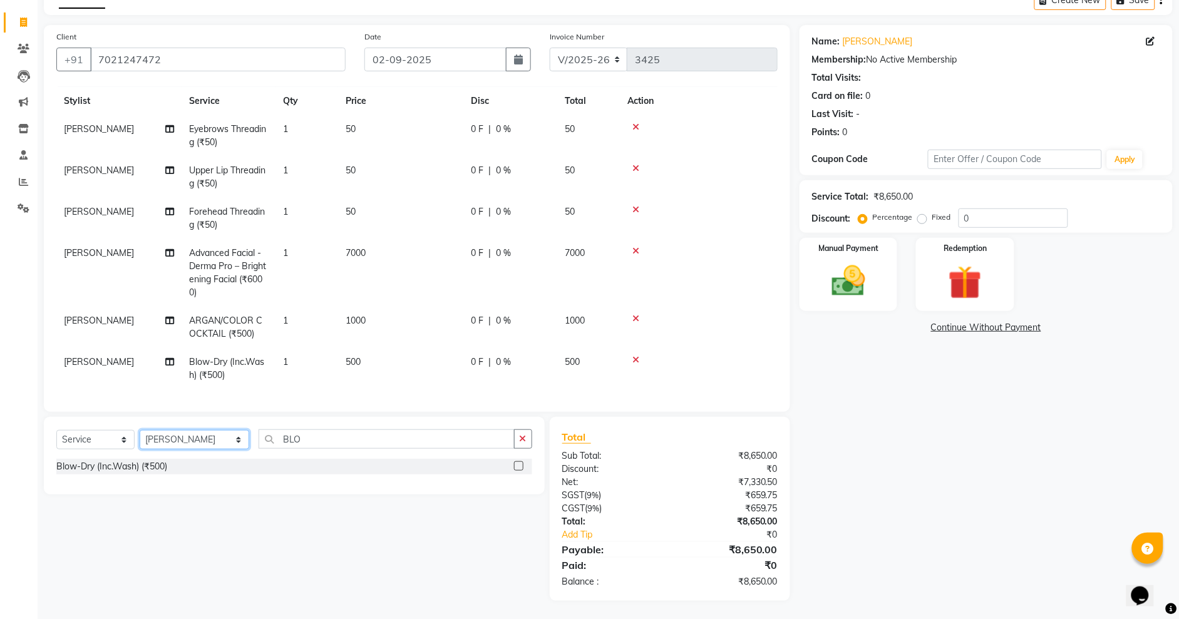
click at [187, 431] on select "Select Stylist [PERSON_NAME] (M) [PERSON_NAME] (F) [PERSON_NAME] [PERSON_NAME] …" at bounding box center [195, 439] width 110 height 19
select select "85448"
click at [140, 430] on select "Select Stylist [PERSON_NAME] (M) [PERSON_NAME] (F) [PERSON_NAME] [PERSON_NAME] …" at bounding box center [195, 439] width 110 height 19
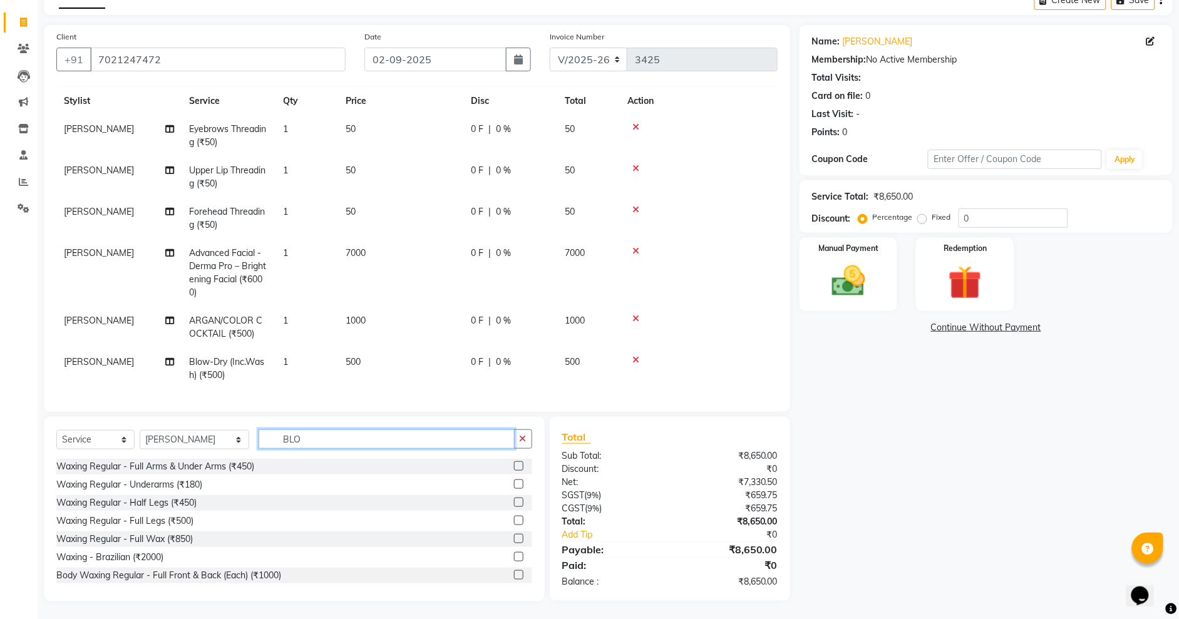
drag, startPoint x: 329, startPoint y: 431, endPoint x: 0, endPoint y: 440, distance: 328.7
click at [0, 440] on app-home "08047224946 Select Location × Artiest Salon & Academy, Subhash Marg Default Pan…" at bounding box center [589, 275] width 1179 height 689
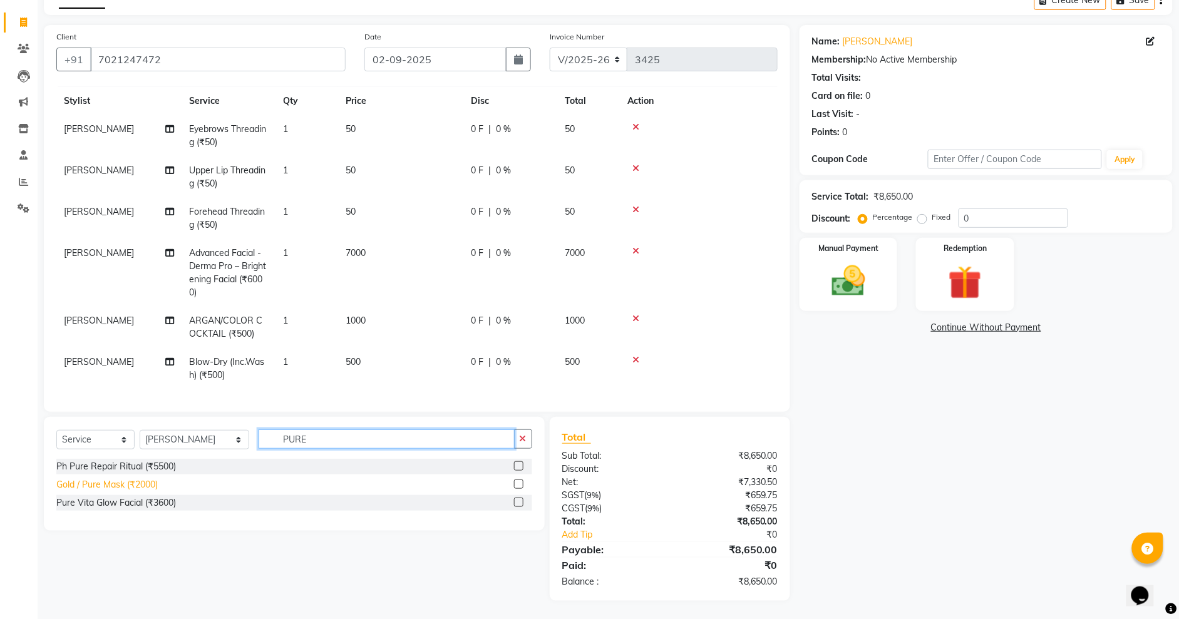
type input "PURE"
click at [115, 484] on div "Gold / Pure Mask (₹2000)" at bounding box center [106, 484] width 101 height 13
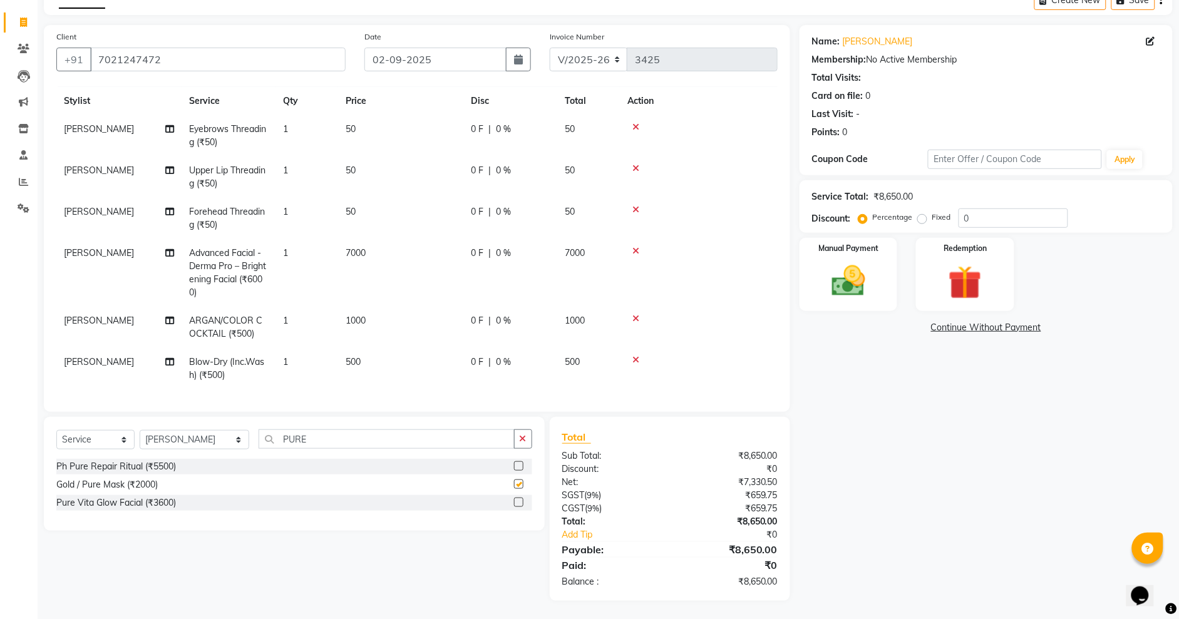
checkbox input "false"
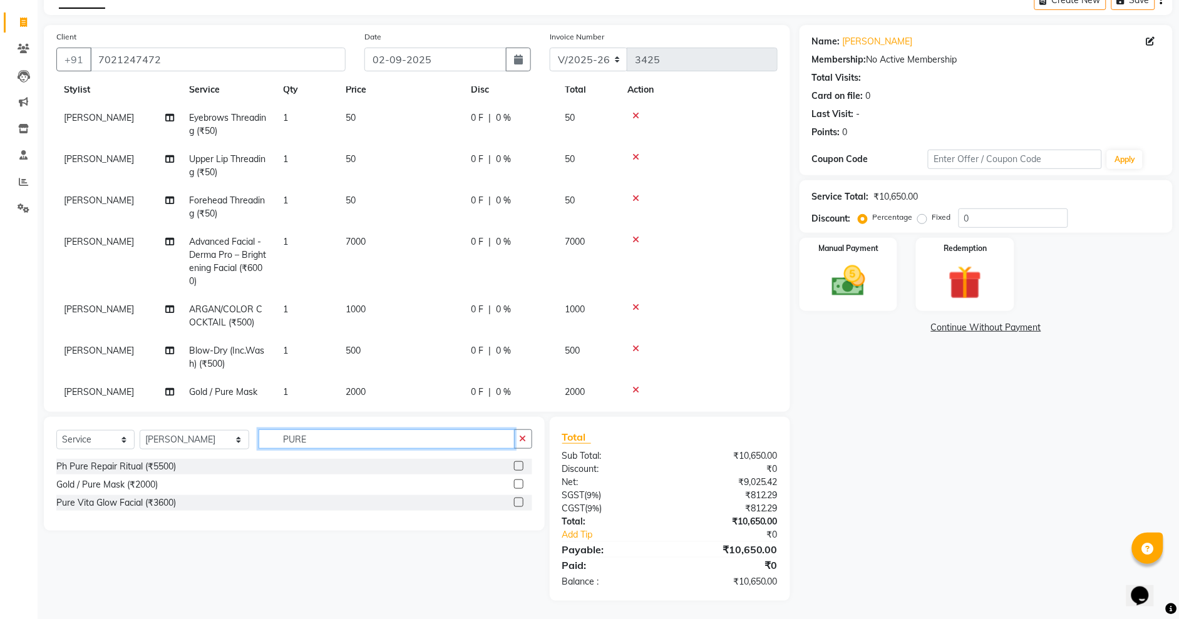
drag, startPoint x: 322, startPoint y: 444, endPoint x: 200, endPoint y: 446, distance: 122.1
click at [201, 446] on div "Select Service Product Membership Package Voucher Prepaid Gift Card Select Styl…" at bounding box center [294, 443] width 476 height 29
type input "BE"
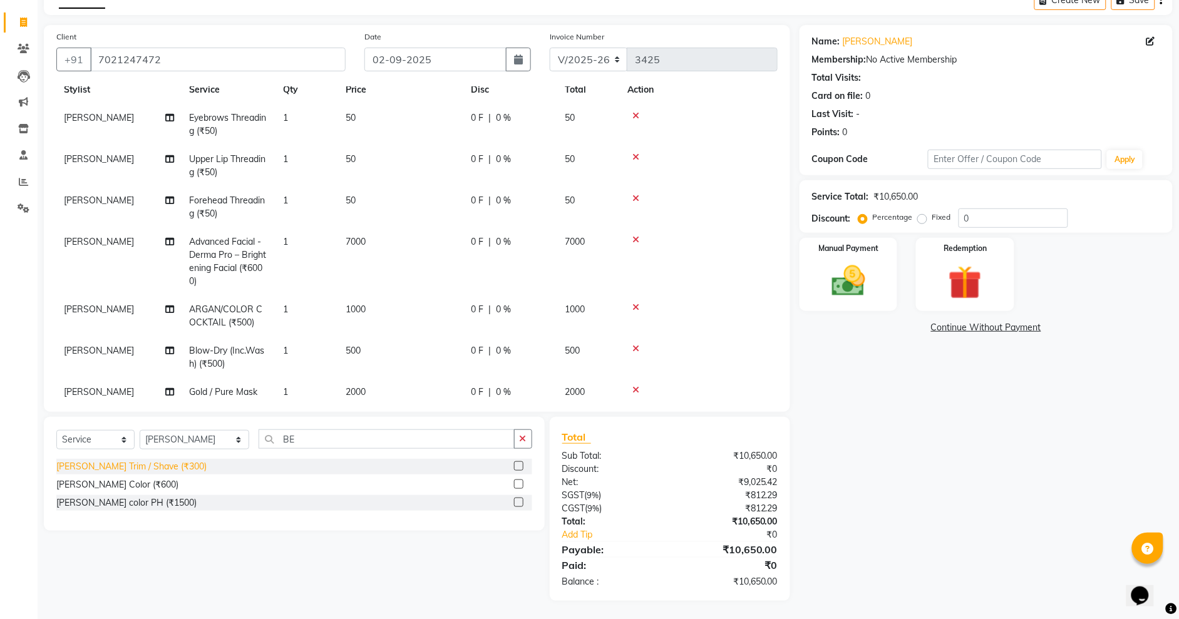
click at [124, 470] on div "[PERSON_NAME] Trim / Shave (₹300)" at bounding box center [131, 466] width 150 height 13
checkbox input "false"
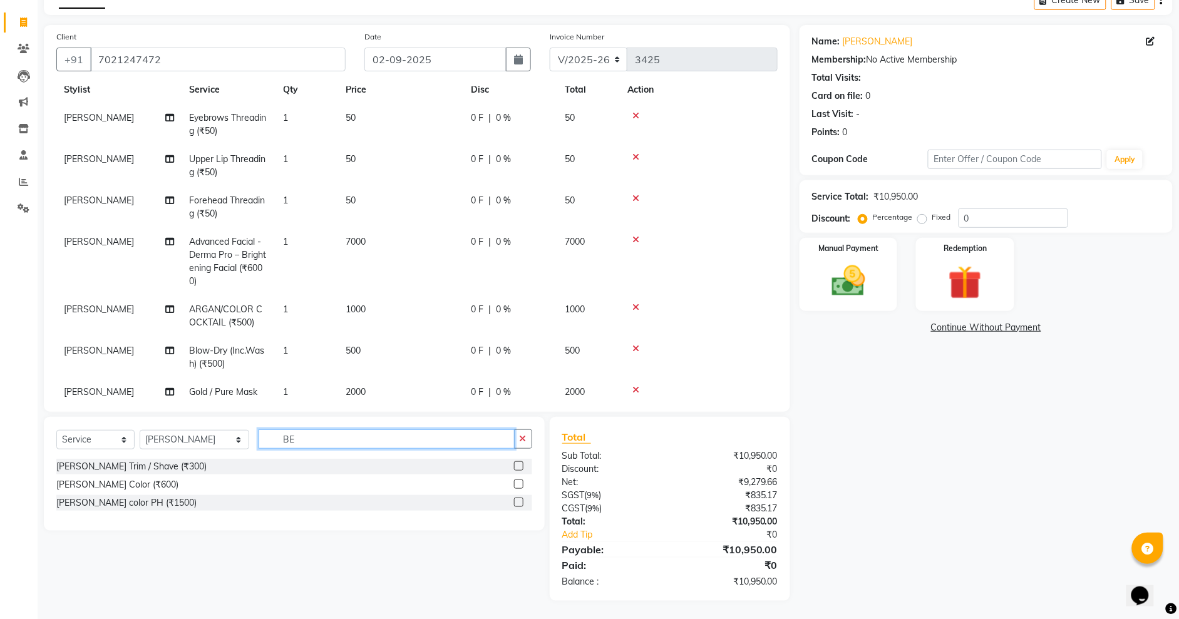
drag, startPoint x: 267, startPoint y: 439, endPoint x: 154, endPoint y: 446, distance: 112.9
click at [154, 446] on div "Select Service Product Membership Package Voucher Prepaid Gift Card Select Styl…" at bounding box center [294, 443] width 476 height 29
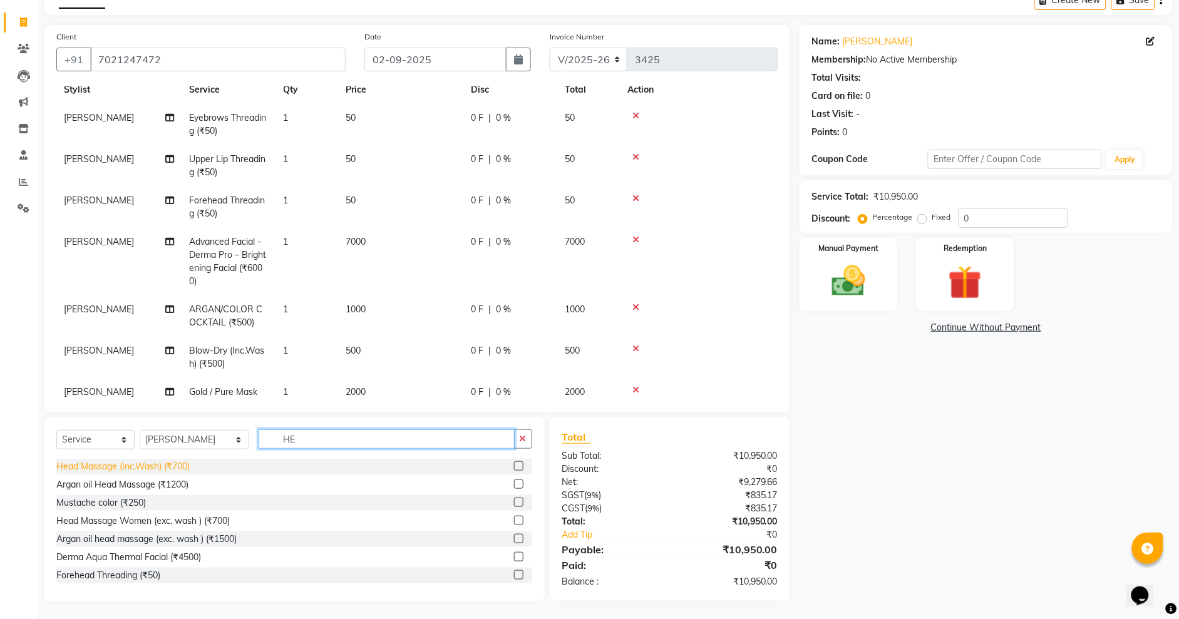
type input "HE"
click at [138, 460] on div "Head Massage (Inc.Wash) (₹700)" at bounding box center [122, 466] width 133 height 13
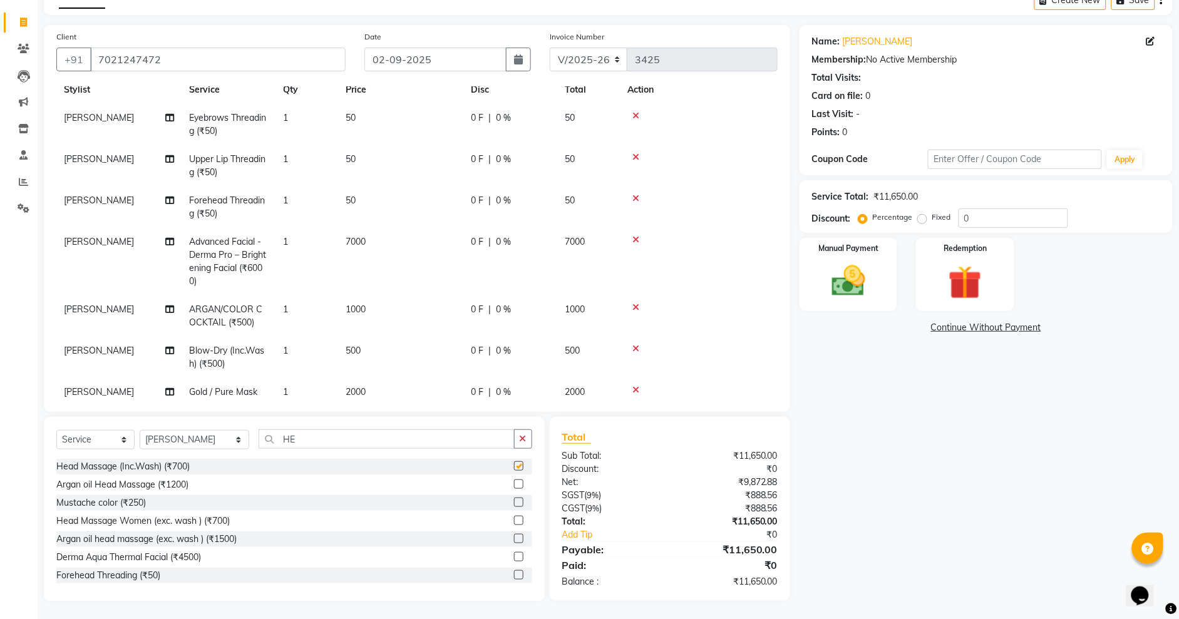
checkbox input "false"
drag, startPoint x: 884, startPoint y: 484, endPoint x: 882, endPoint y: 474, distance: 9.6
click at [886, 484] on div "Name: [PERSON_NAME] Membership: No Active Membership Total Visits: Card on file…" at bounding box center [990, 313] width 382 height 576
click at [875, 267] on img at bounding box center [848, 281] width 57 height 40
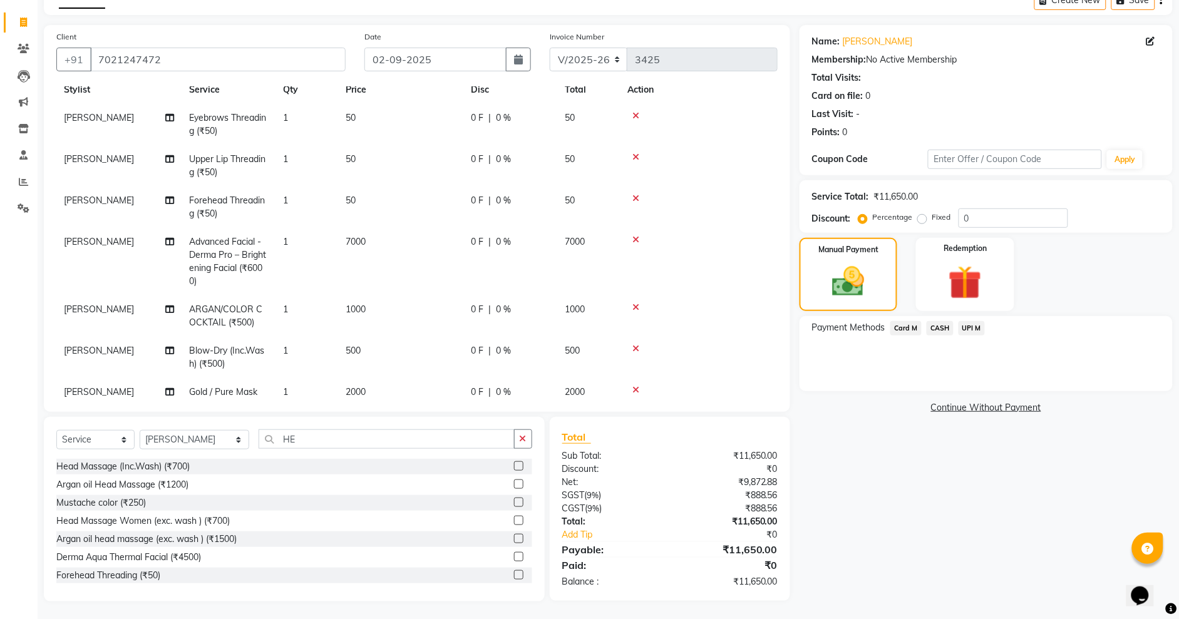
click at [939, 327] on span "CASH" at bounding box center [939, 328] width 27 height 14
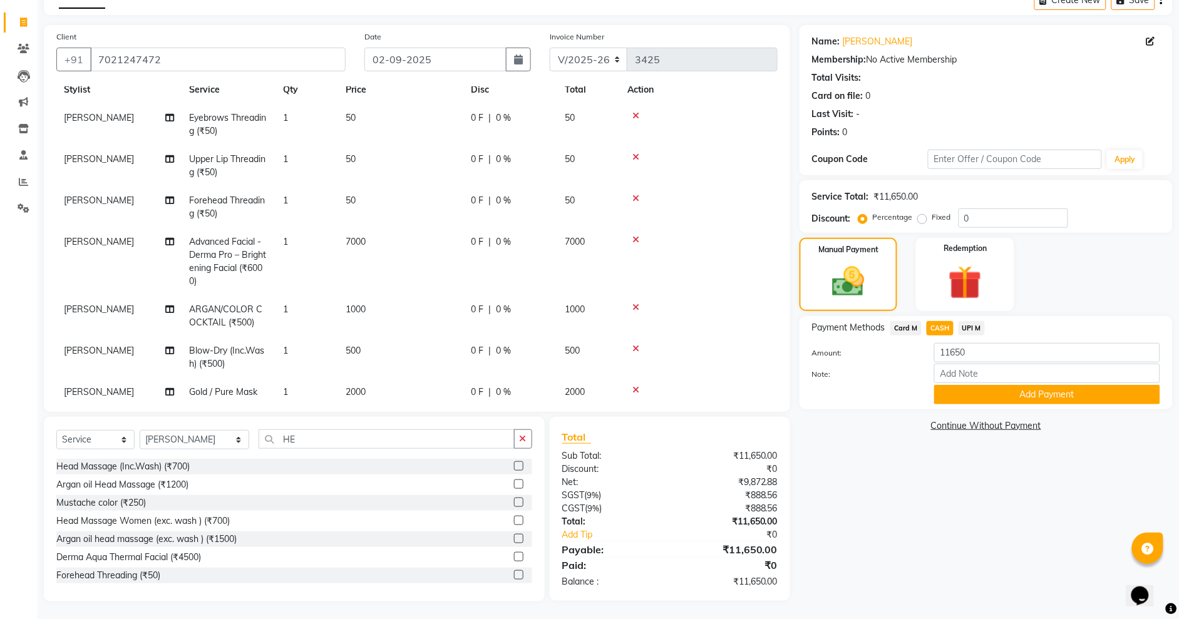
click at [906, 327] on span "Card M" at bounding box center [905, 328] width 31 height 14
click at [1018, 402] on button "Add Payment" at bounding box center [1047, 394] width 226 height 19
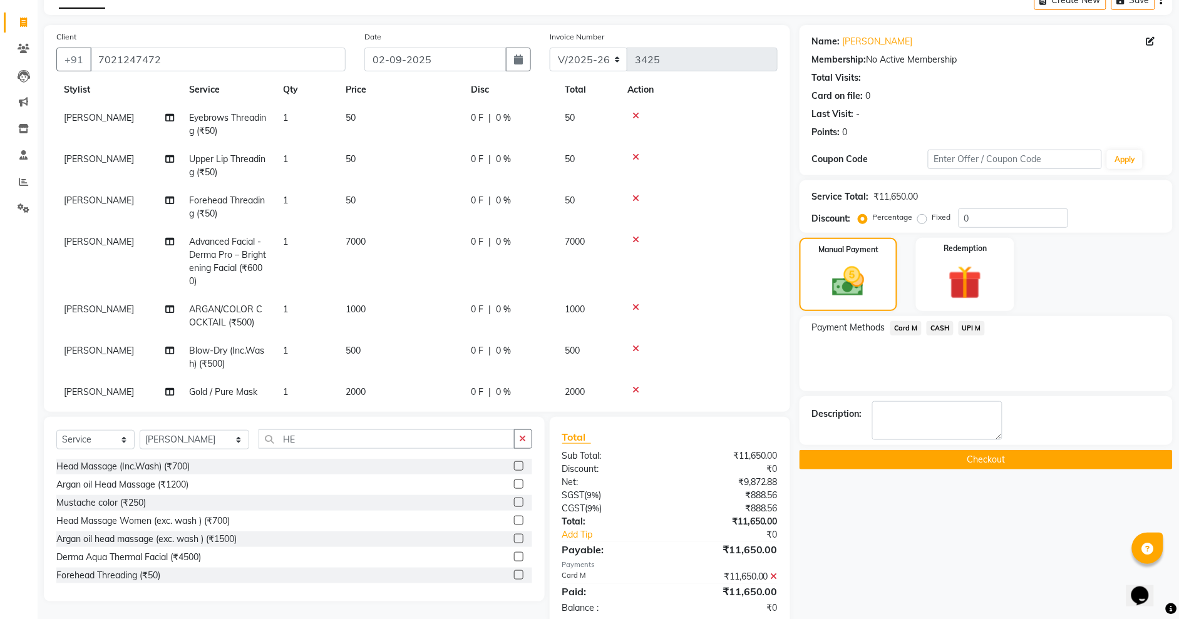
drag, startPoint x: 1006, startPoint y: 478, endPoint x: 1006, endPoint y: 466, distance: 11.9
click at [1006, 472] on div "Name: [PERSON_NAME] Membership: No Active Membership Total Visits: Card on file…" at bounding box center [990, 326] width 382 height 602
click at [1006, 466] on button "Checkout" at bounding box center [985, 459] width 373 height 19
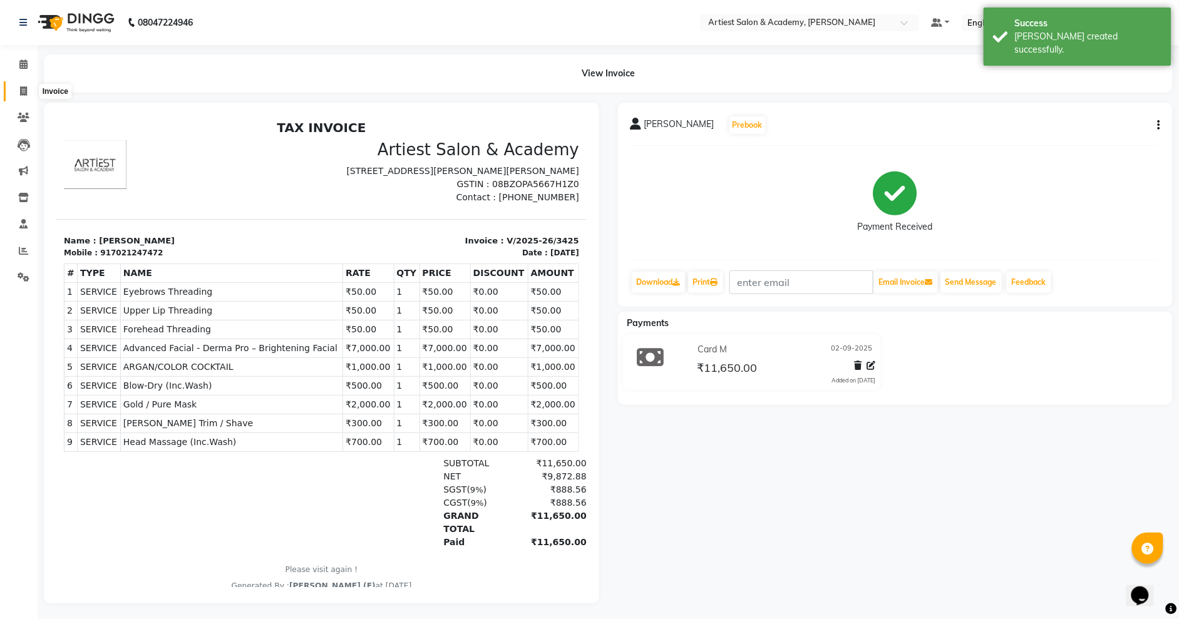
click at [20, 91] on icon at bounding box center [23, 90] width 7 height 9
select select "5123"
select select "service"
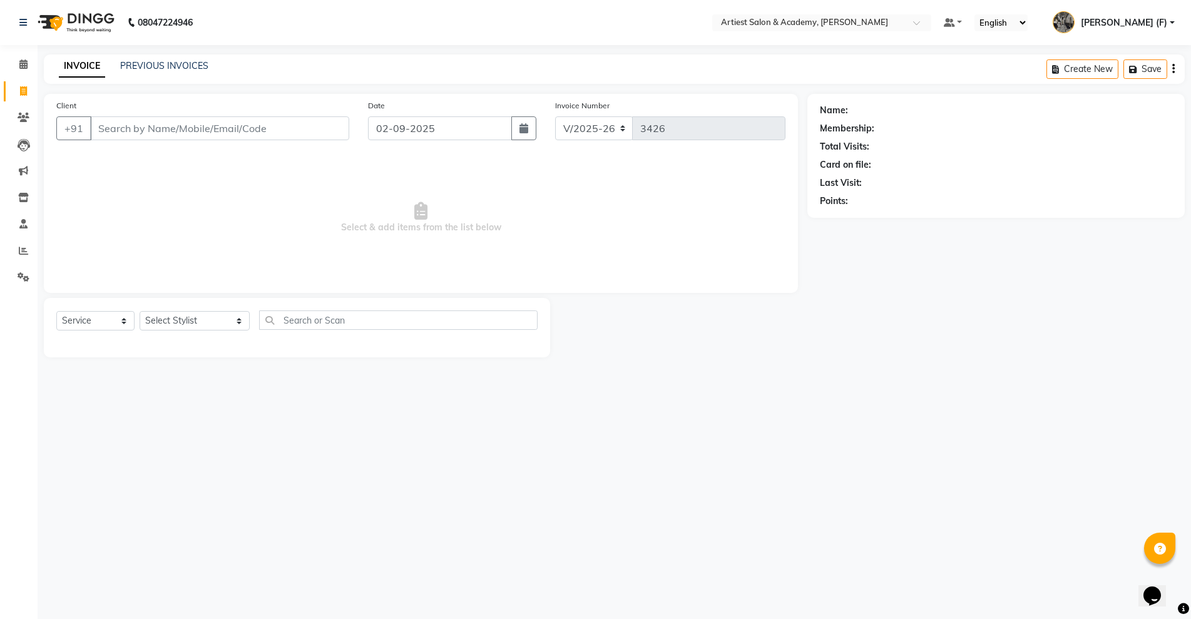
click at [239, 110] on div "Client +91" at bounding box center [203, 124] width 312 height 51
click at [235, 136] on input "Client" at bounding box center [219, 128] width 259 height 24
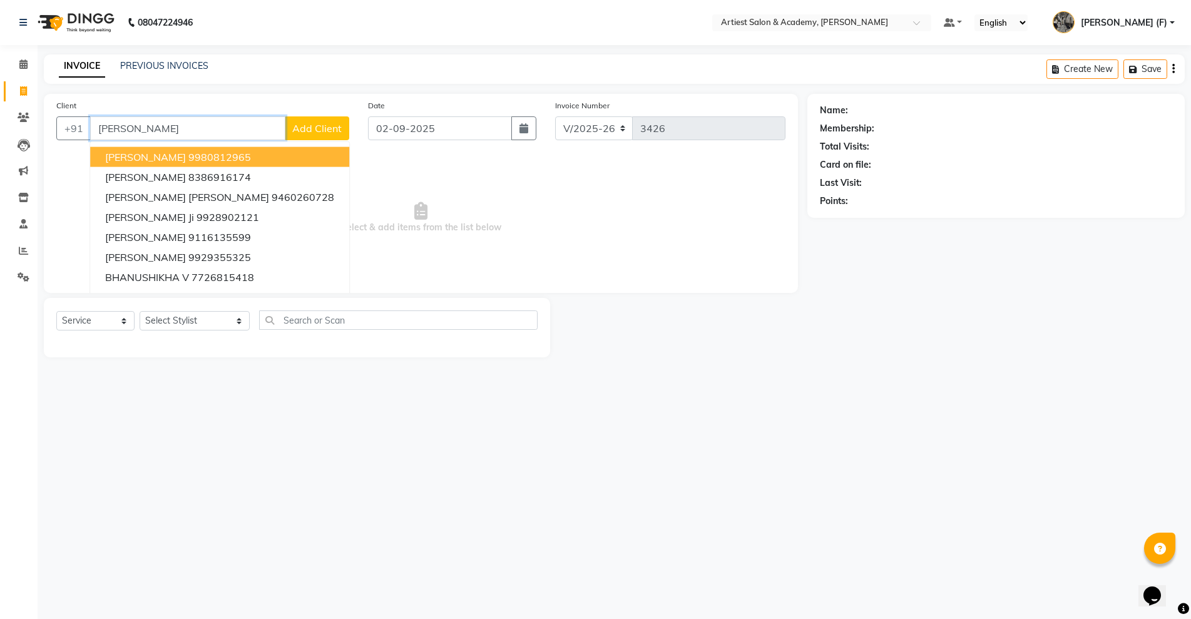
click at [203, 163] on ngb-highlight "9980812965" at bounding box center [219, 157] width 63 height 13
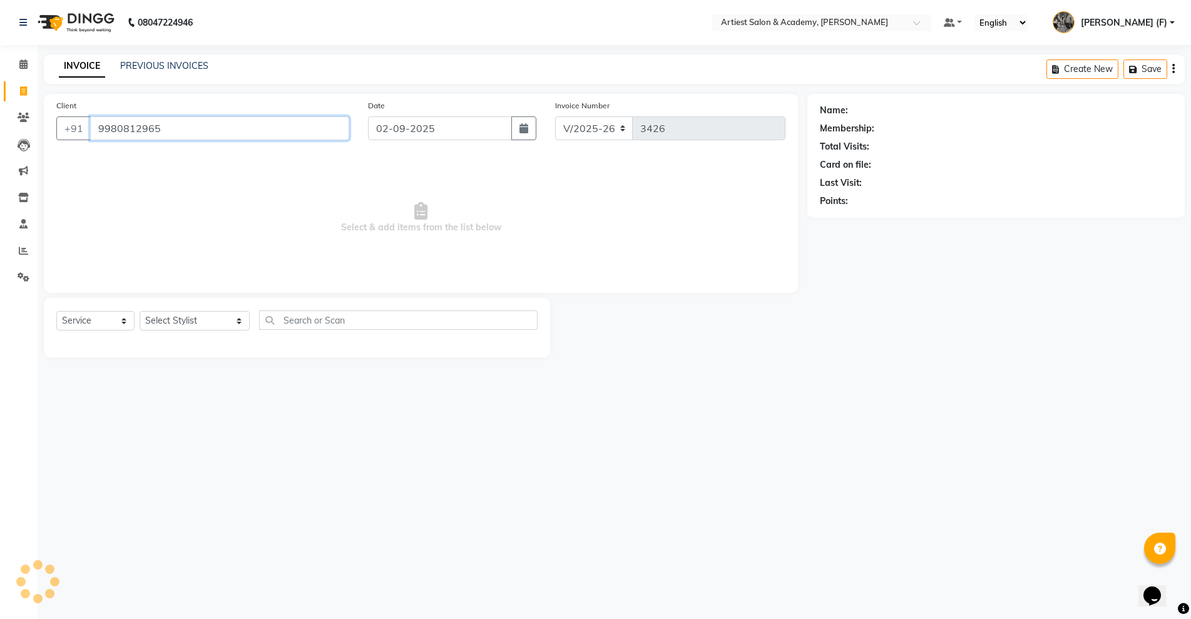
type input "9980812965"
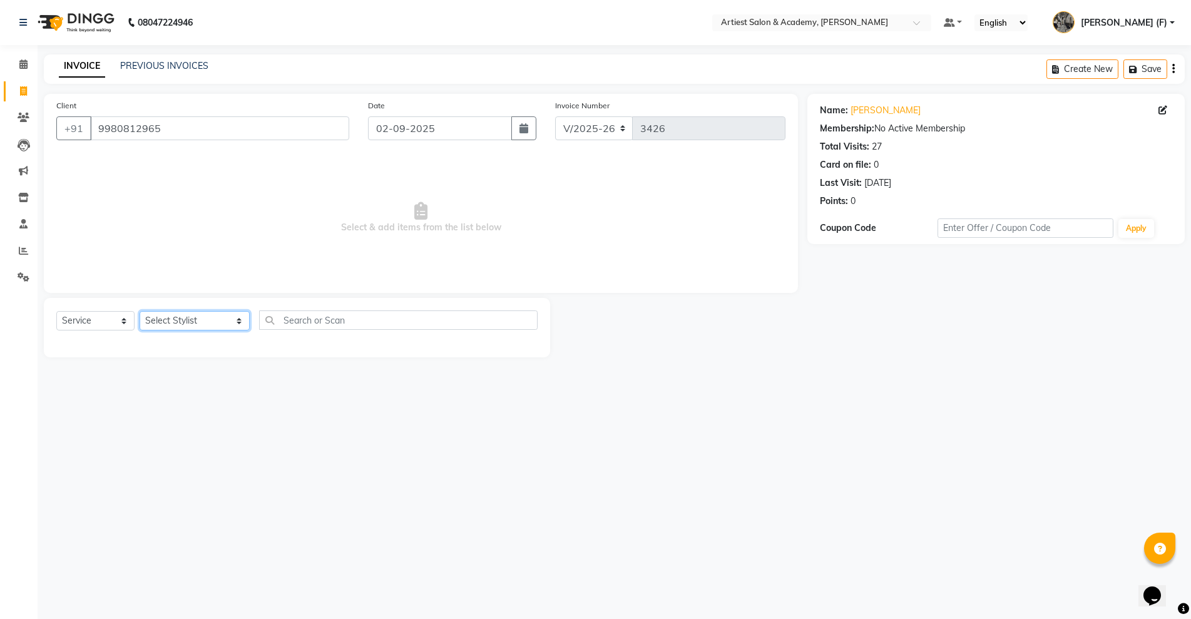
click at [192, 322] on select "Select Stylist [PERSON_NAME] (M) [PERSON_NAME] (F) [PERSON_NAME] [PERSON_NAME] …" at bounding box center [195, 320] width 110 height 19
select select "52830"
click at [140, 311] on select "Select Stylist [PERSON_NAME] (M) [PERSON_NAME] (F) [PERSON_NAME] [PERSON_NAME] …" at bounding box center [195, 320] width 110 height 19
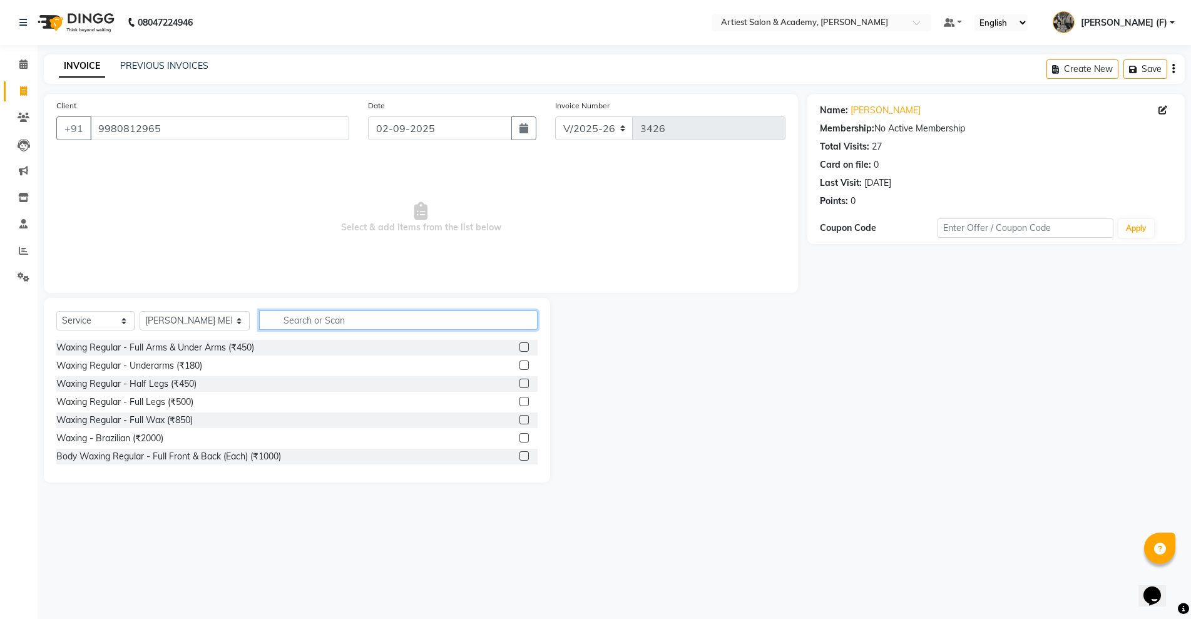
click at [366, 312] on input "text" at bounding box center [398, 319] width 278 height 19
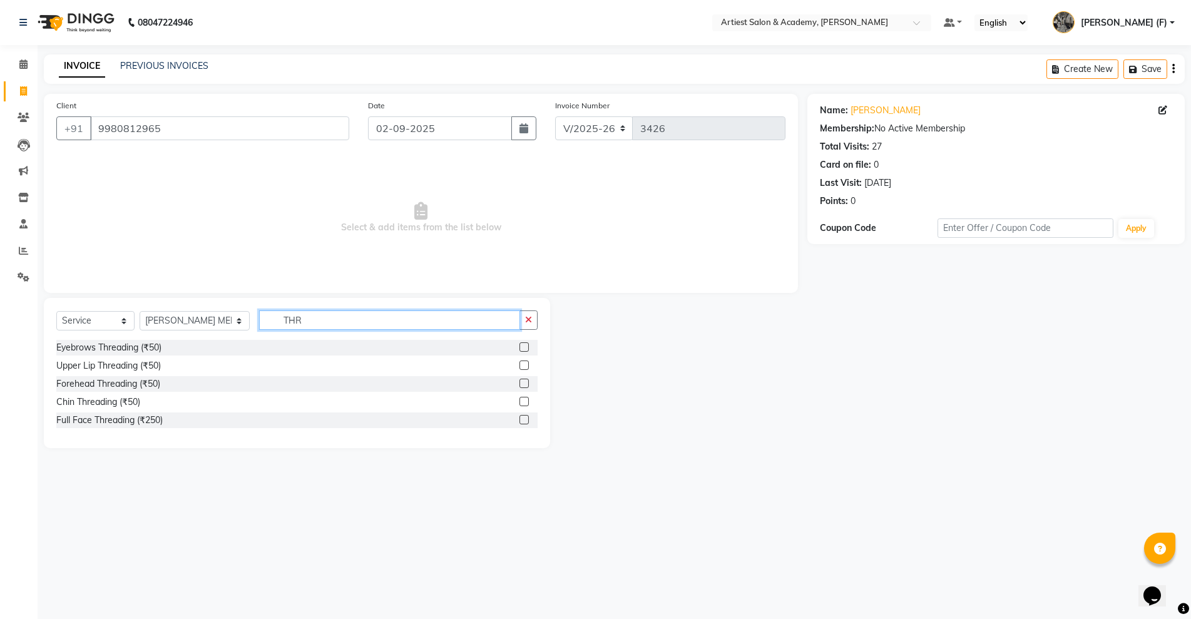
type input "THR"
click at [165, 347] on div "Eyebrows Threading (₹50)" at bounding box center [296, 348] width 481 height 16
click at [143, 354] on div "Eyebrows Threading (₹50)" at bounding box center [108, 347] width 105 height 13
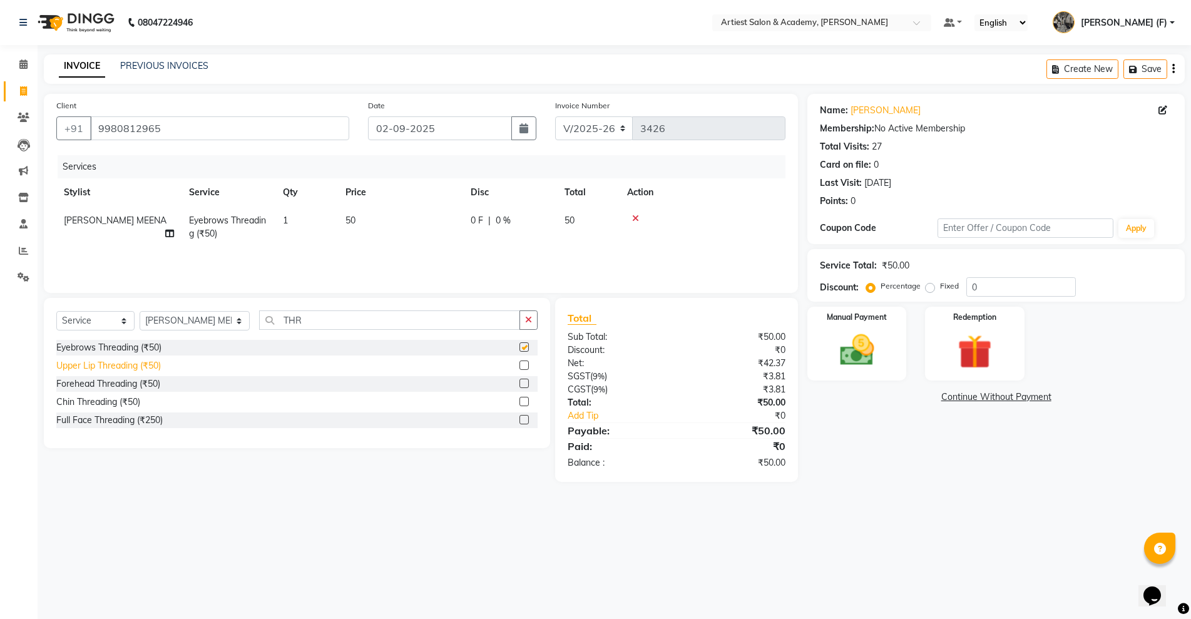
checkbox input "false"
click at [142, 370] on div "Upper Lip Threading (₹50)" at bounding box center [108, 365] width 105 height 13
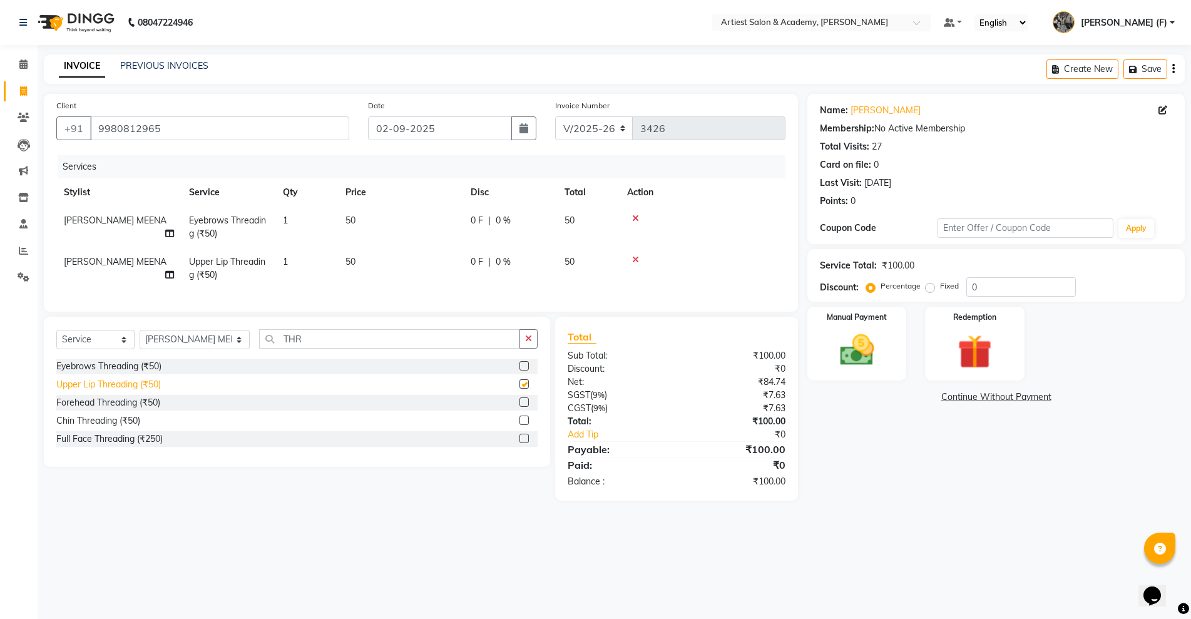
checkbox input "false"
click at [878, 361] on img at bounding box center [857, 350] width 58 height 41
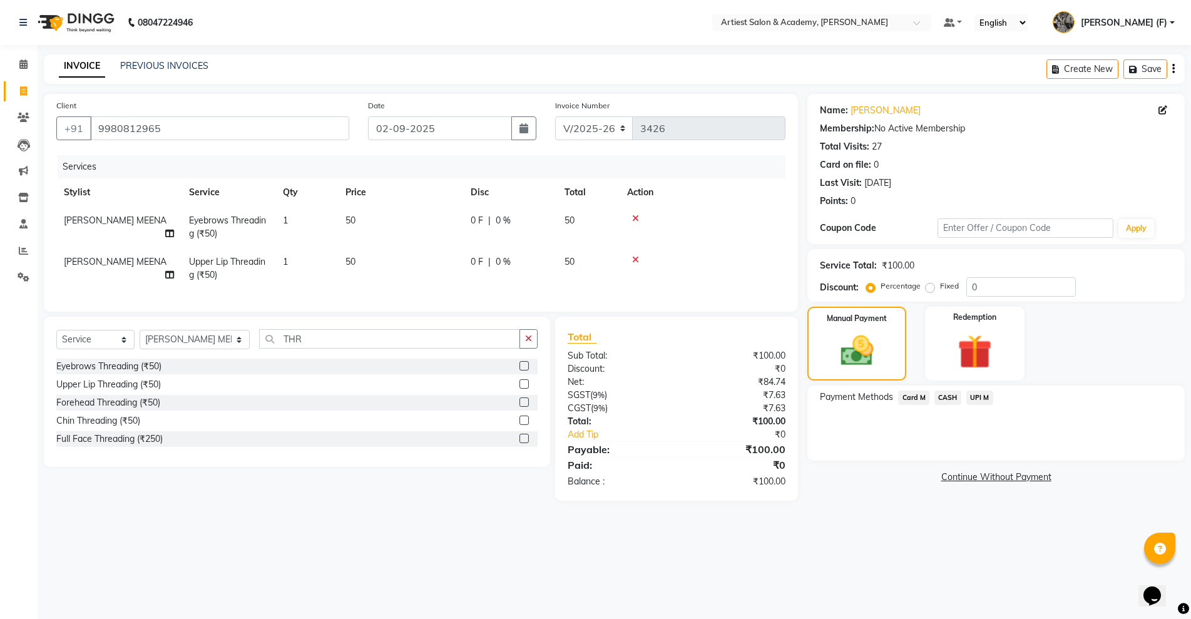
drag, startPoint x: 954, startPoint y: 396, endPoint x: 958, endPoint y: 409, distance: 13.3
click at [953, 396] on span "CASH" at bounding box center [947, 398] width 27 height 14
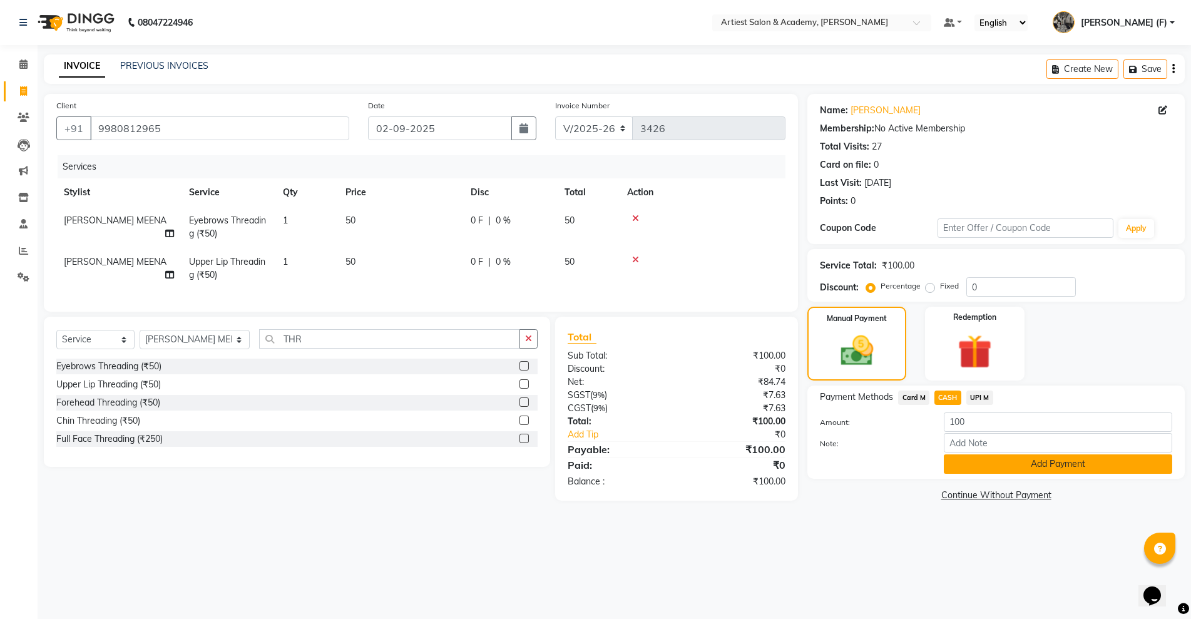
click at [1004, 462] on button "Add Payment" at bounding box center [1058, 463] width 228 height 19
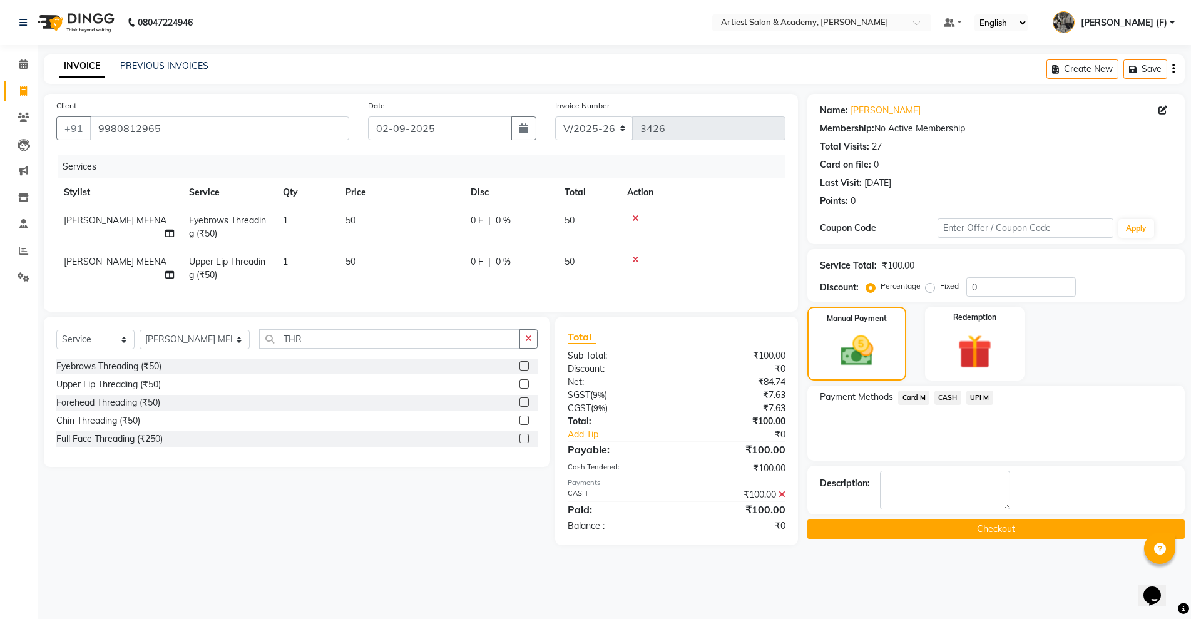
click at [1023, 521] on button "Checkout" at bounding box center [995, 528] width 377 height 19
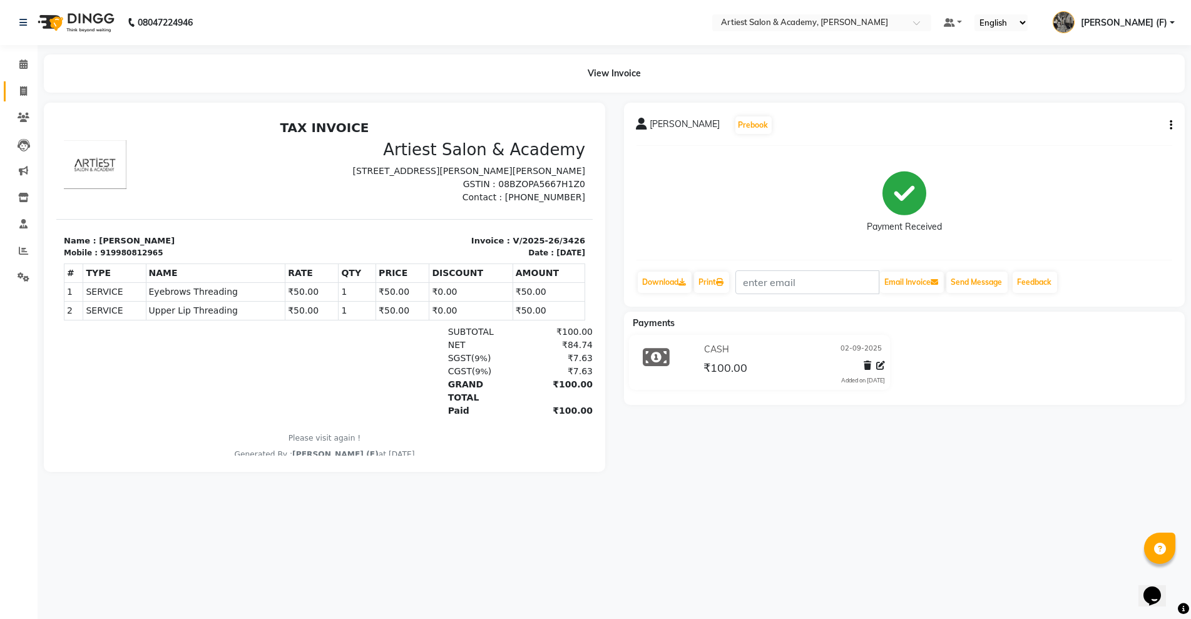
click at [13, 88] on span at bounding box center [24, 91] width 22 height 14
select select "service"
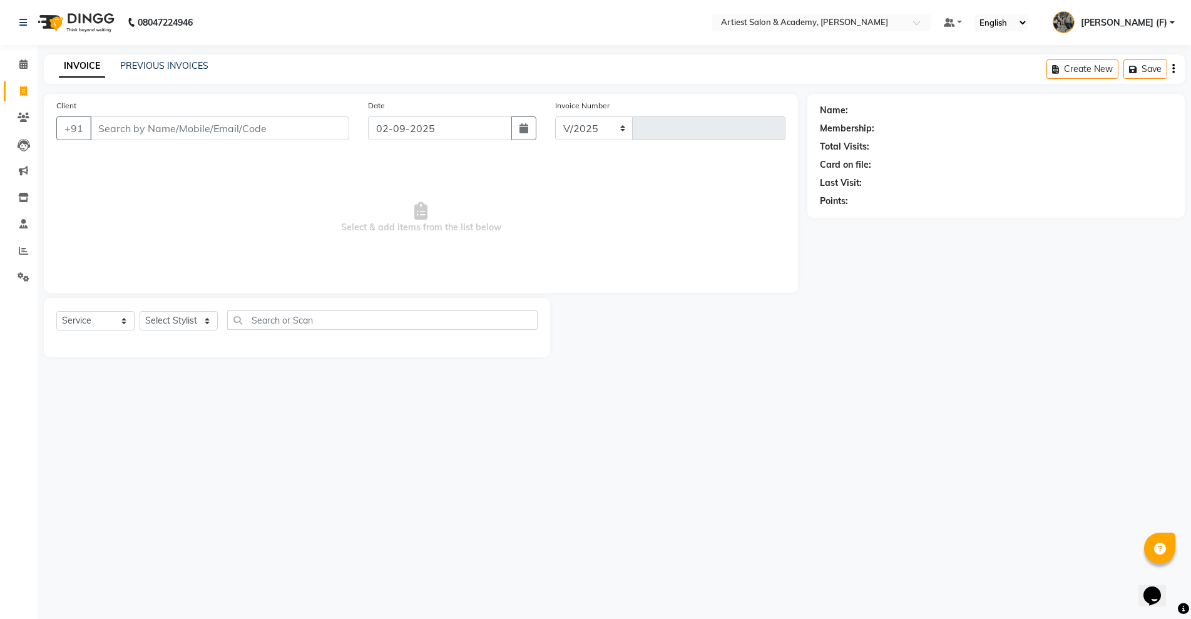
select select "5123"
type input "3427"
click at [143, 139] on input "Client" at bounding box center [219, 128] width 259 height 24
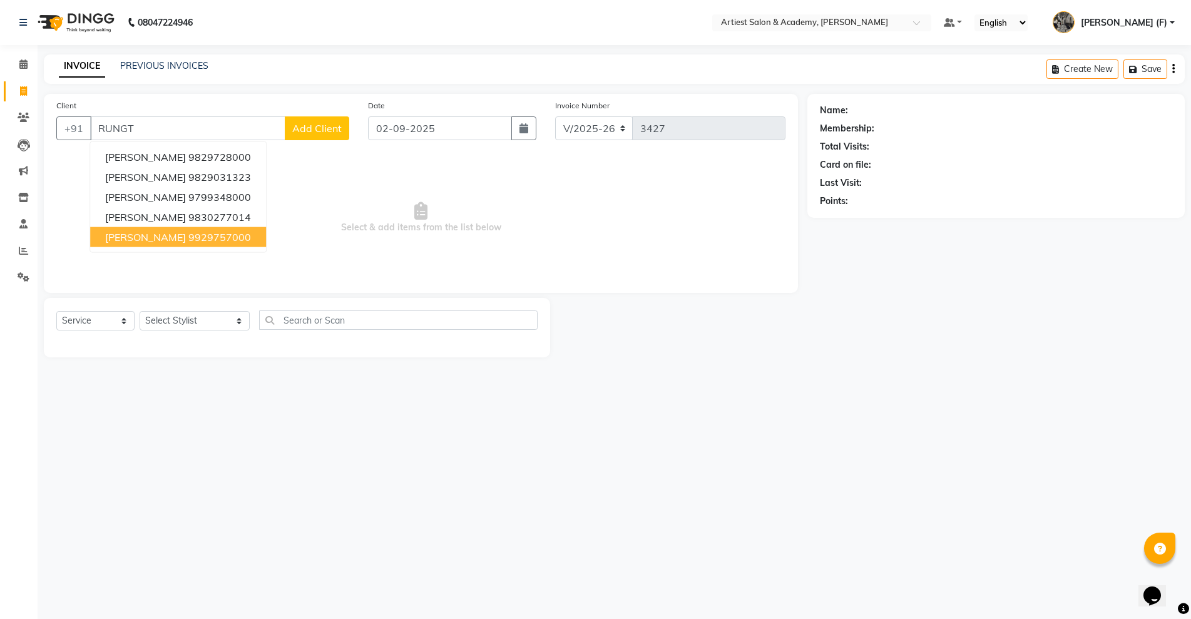
click at [217, 240] on ngb-highlight "9929757000" at bounding box center [219, 237] width 63 height 13
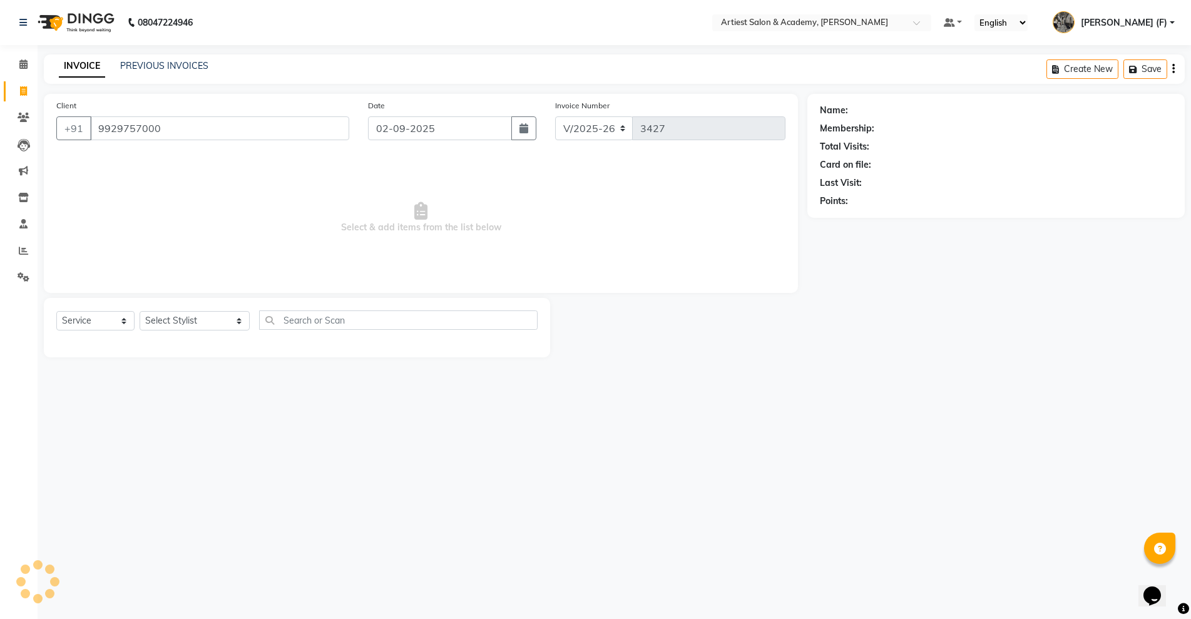
type input "9929757000"
click at [168, 307] on div "Select Service Product Membership Package Voucher Prepaid Gift Card Select Styl…" at bounding box center [297, 327] width 506 height 59
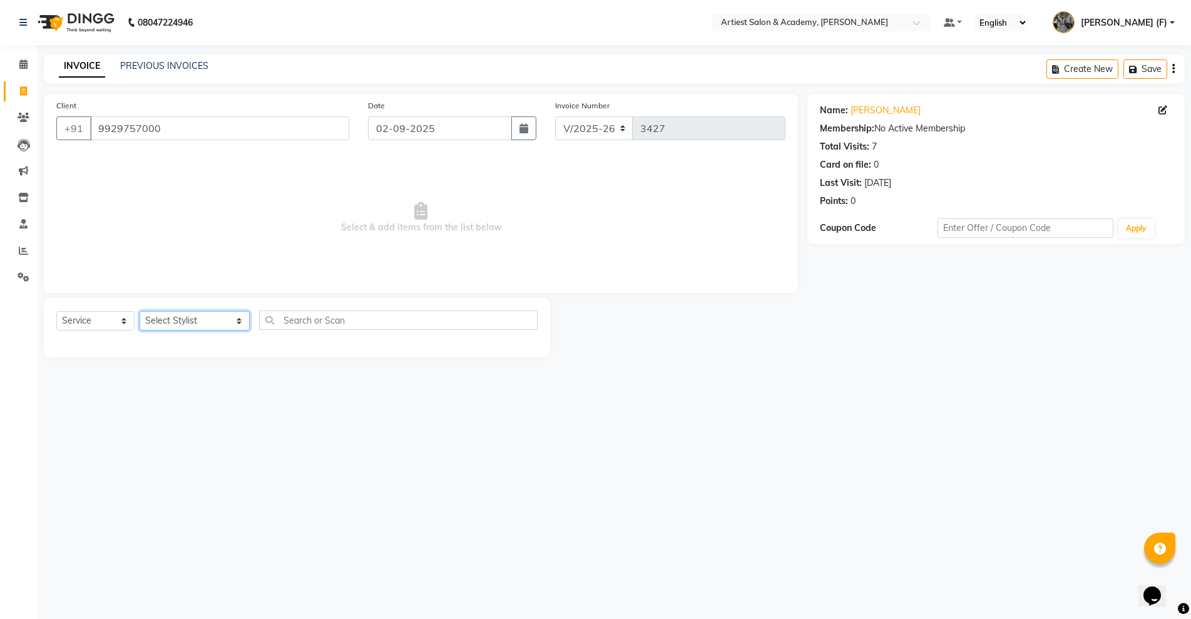
click at [171, 326] on select "Select Stylist [PERSON_NAME] (M) [PERSON_NAME] (F) [PERSON_NAME] [PERSON_NAME] …" at bounding box center [195, 320] width 110 height 19
select select "33208"
click at [140, 311] on select "Select Stylist [PERSON_NAME] (M) [PERSON_NAME] (F) [PERSON_NAME] [PERSON_NAME] …" at bounding box center [195, 320] width 110 height 19
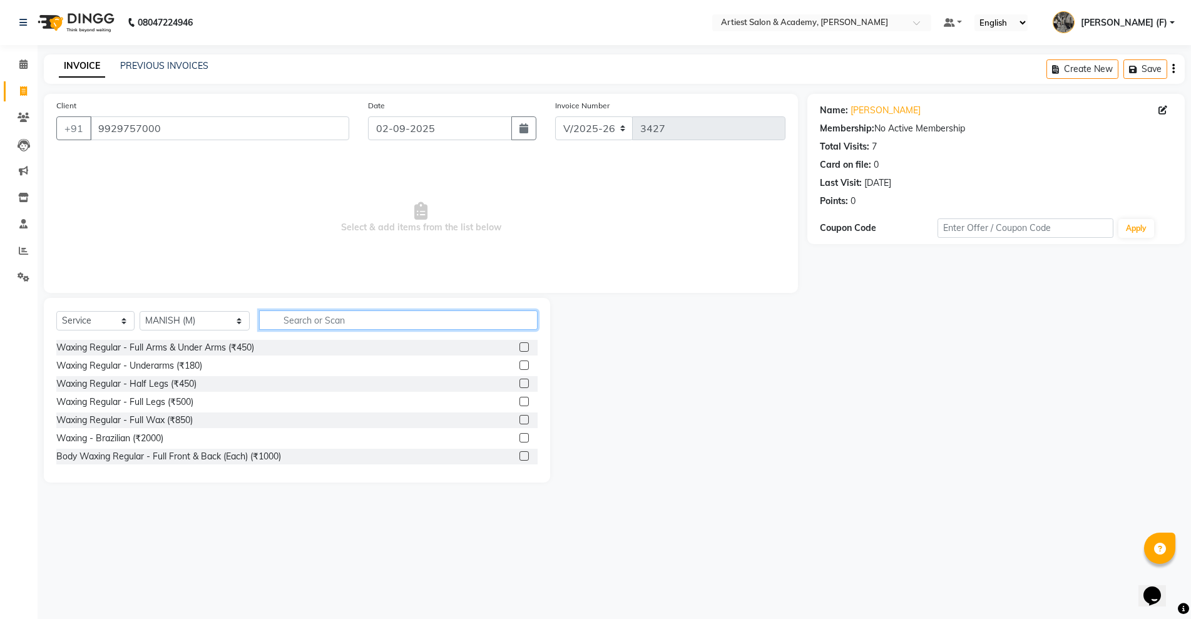
click at [270, 313] on input "text" at bounding box center [398, 319] width 278 height 19
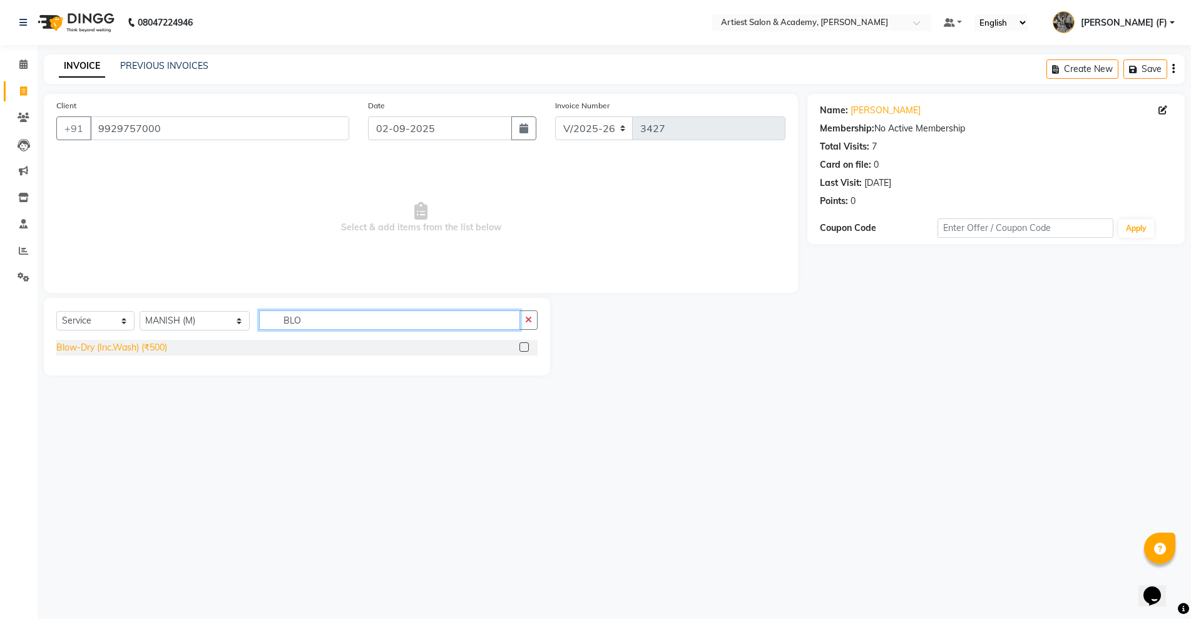
type input "BLO"
click at [142, 354] on div "Blow-Dry (Inc.Wash) (₹500)" at bounding box center [111, 347] width 111 height 13
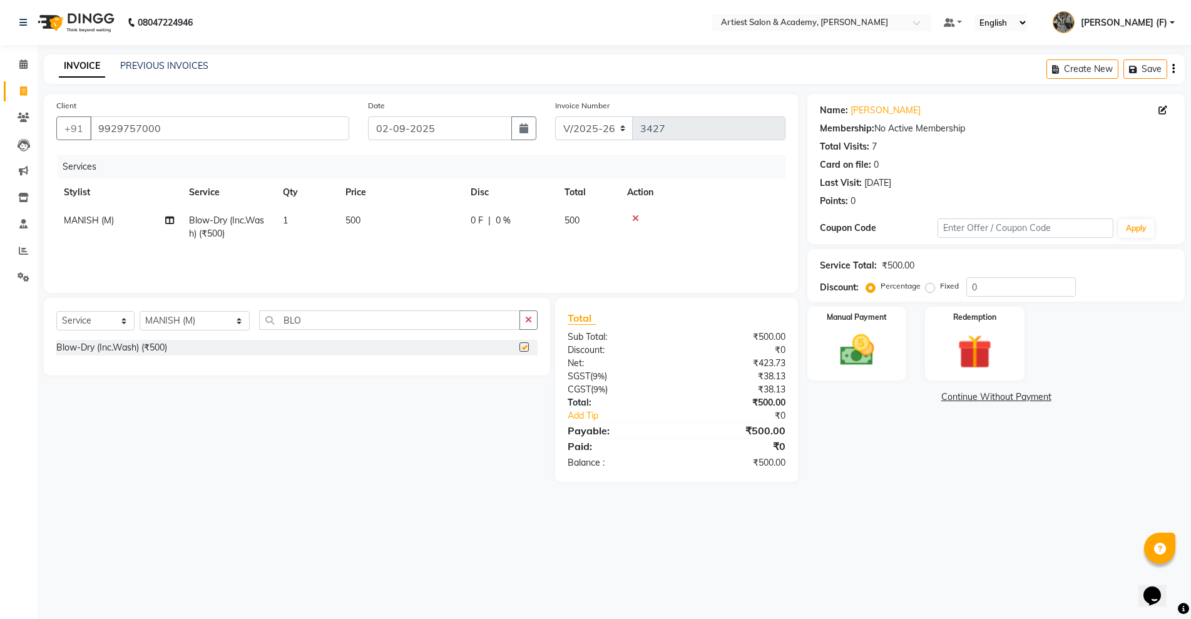
checkbox input "false"
click at [160, 311] on select "Select Stylist [PERSON_NAME] (M) [PERSON_NAME] (F) [PERSON_NAME] [PERSON_NAME] …" at bounding box center [195, 320] width 110 height 19
select select "64849"
click at [140, 311] on select "Select Stylist [PERSON_NAME] (M) [PERSON_NAME] (F) [PERSON_NAME] [PERSON_NAME] …" at bounding box center [195, 320] width 110 height 19
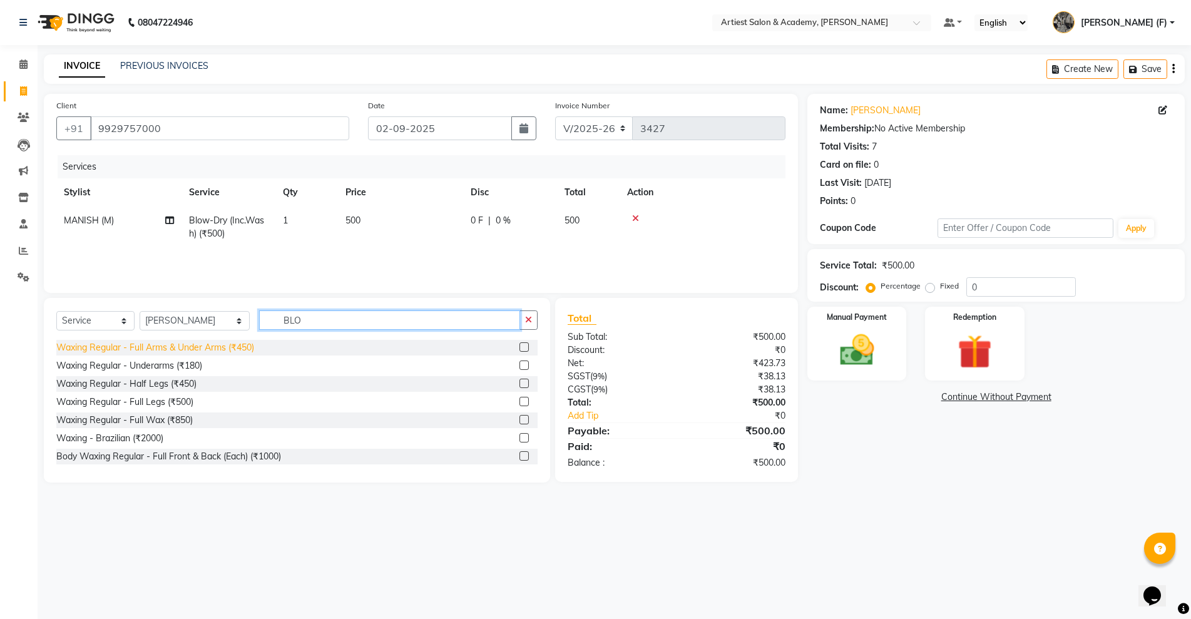
drag, startPoint x: 281, startPoint y: 317, endPoint x: 145, endPoint y: 345, distance: 138.7
click at [156, 342] on div "Select Service Product Membership Package Voucher Prepaid Gift Card Select Styl…" at bounding box center [297, 390] width 506 height 185
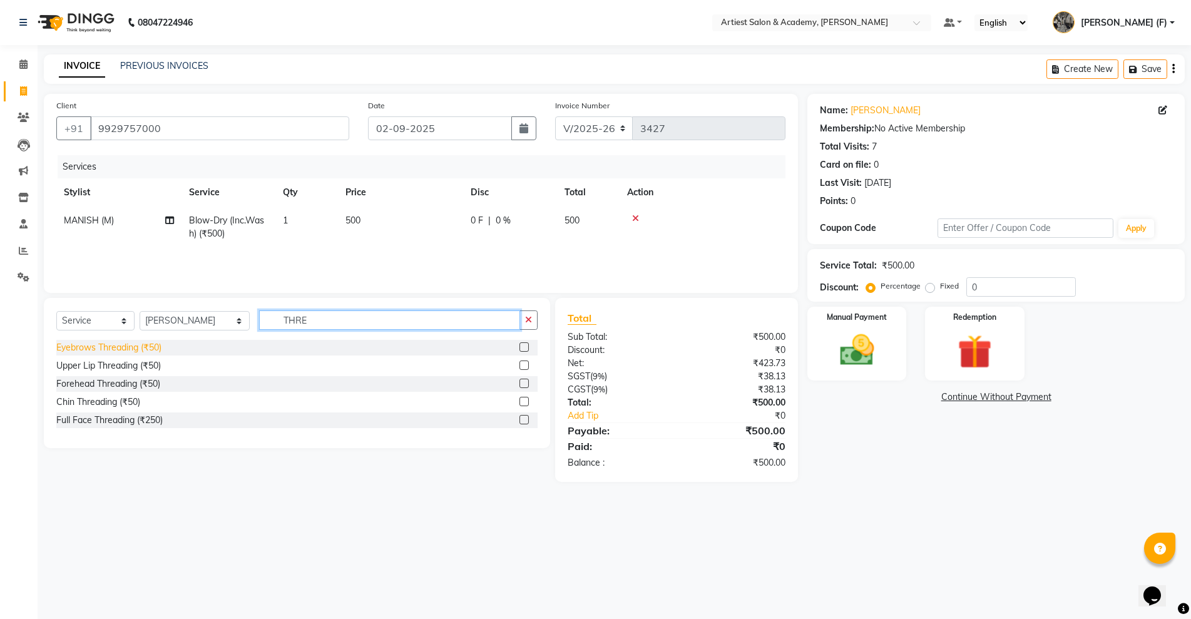
type input "THRE"
click at [108, 341] on div "Eyebrows Threading (₹50)" at bounding box center [108, 347] width 105 height 13
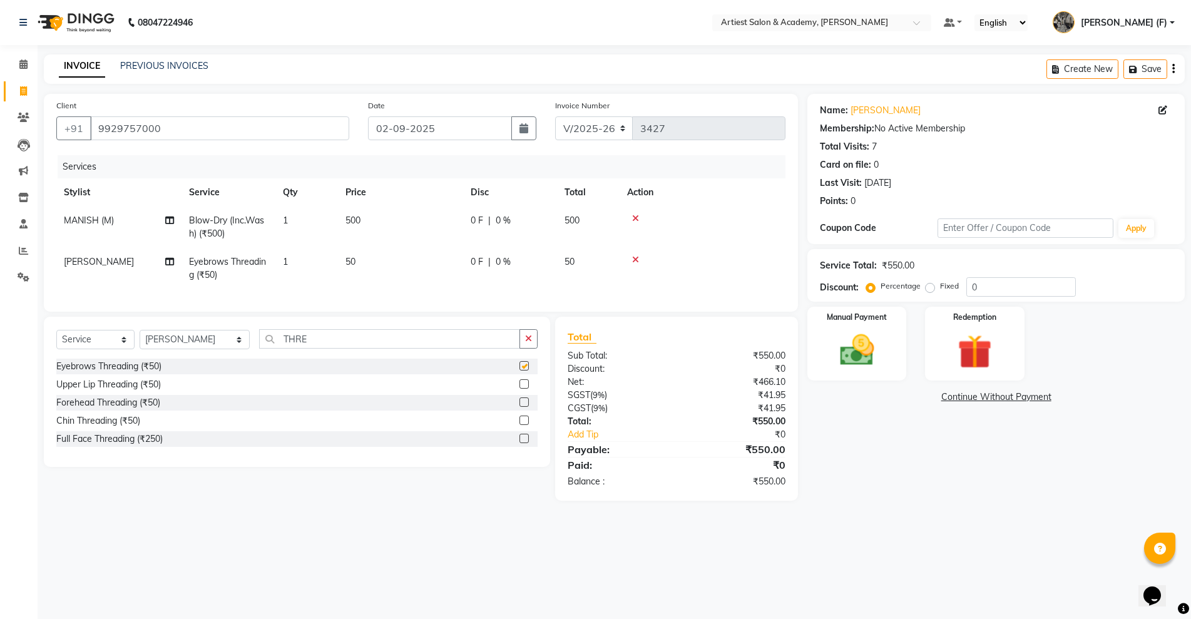
checkbox input "false"
click at [841, 364] on img at bounding box center [857, 350] width 58 height 41
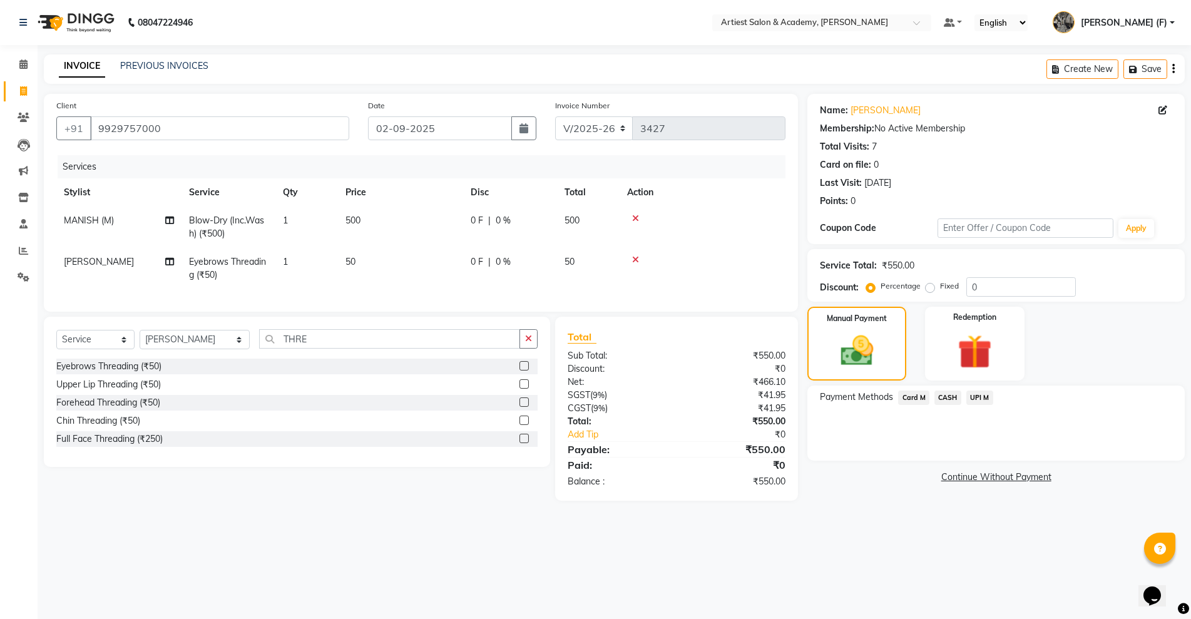
click at [948, 399] on span "CASH" at bounding box center [947, 398] width 27 height 14
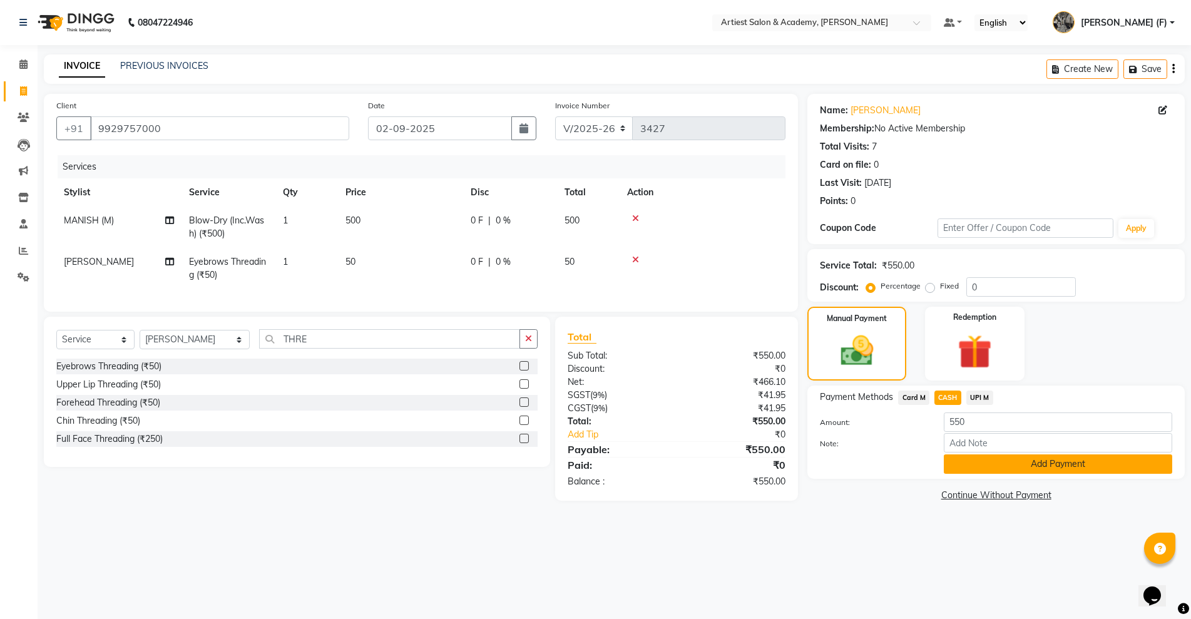
click at [1016, 457] on button "Add Payment" at bounding box center [1058, 463] width 228 height 19
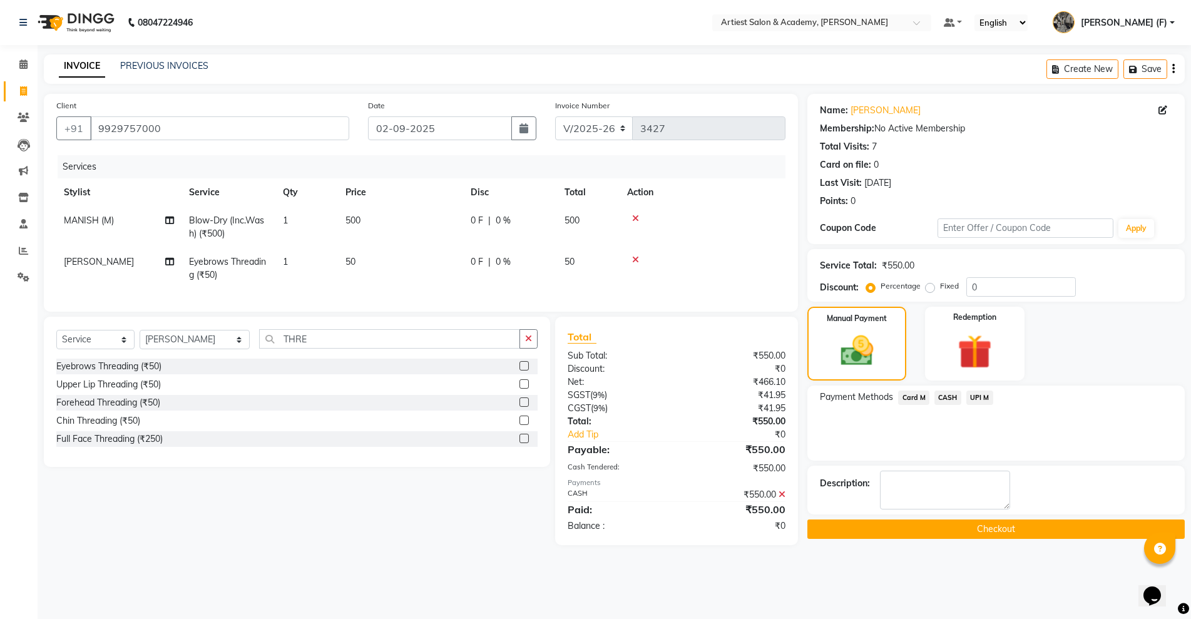
click at [1059, 536] on button "Checkout" at bounding box center [995, 528] width 377 height 19
